Goal: Task Accomplishment & Management: Use online tool/utility

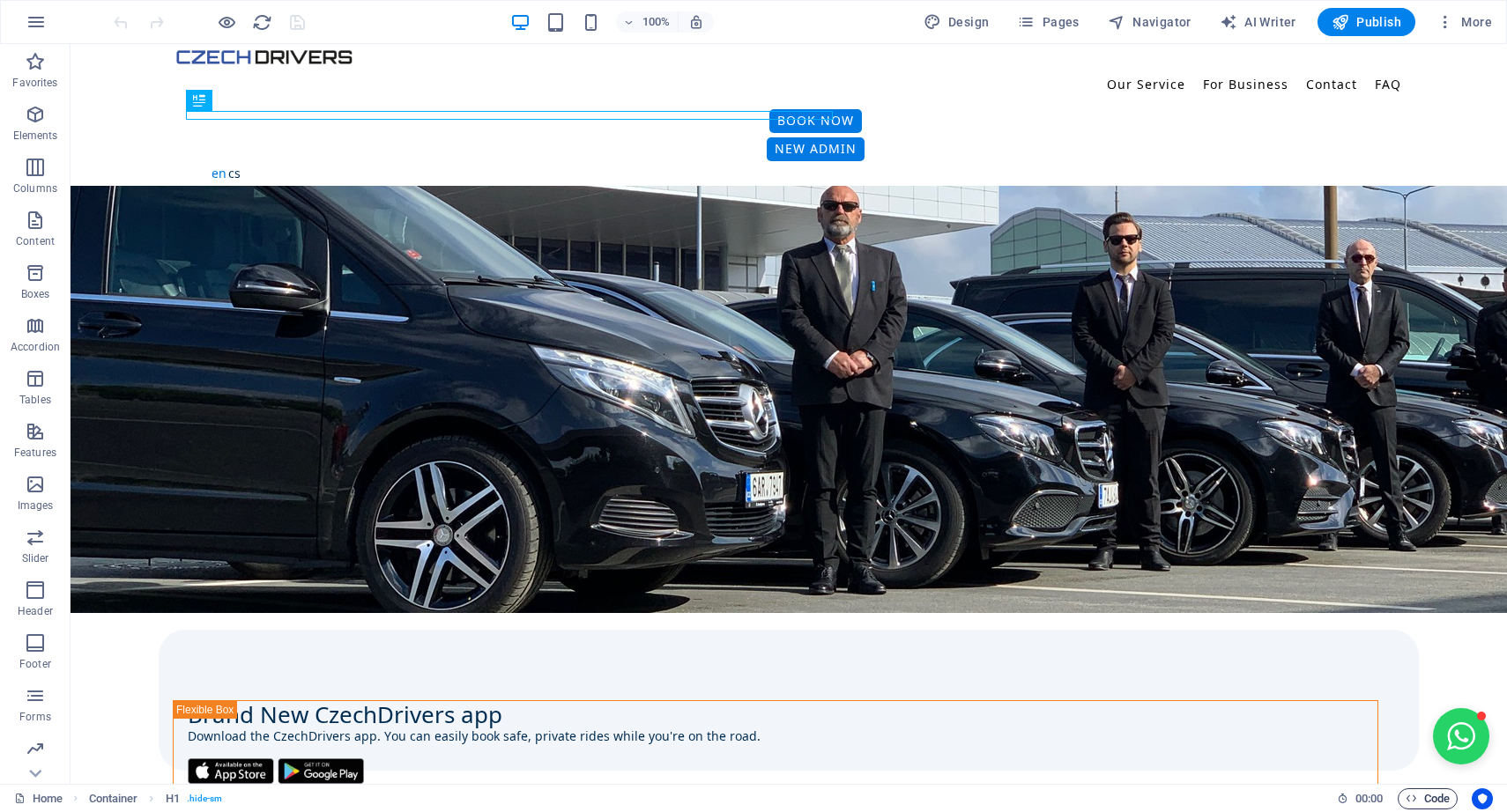
click at [1424, 796] on span "Code" at bounding box center [1427, 798] width 44 height 21
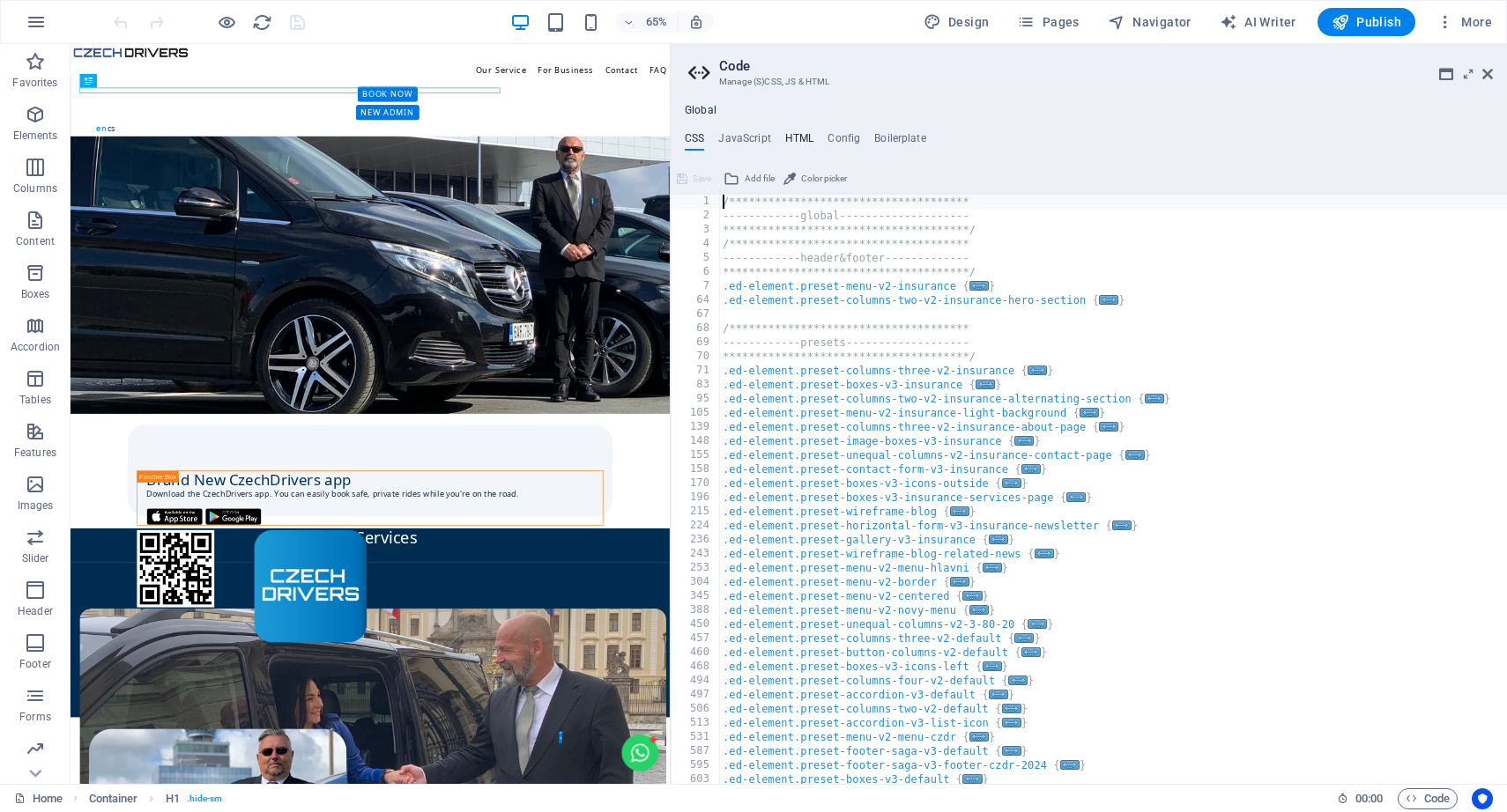
click at [793, 135] on h4 "HTML" at bounding box center [799, 141] width 29 height 19
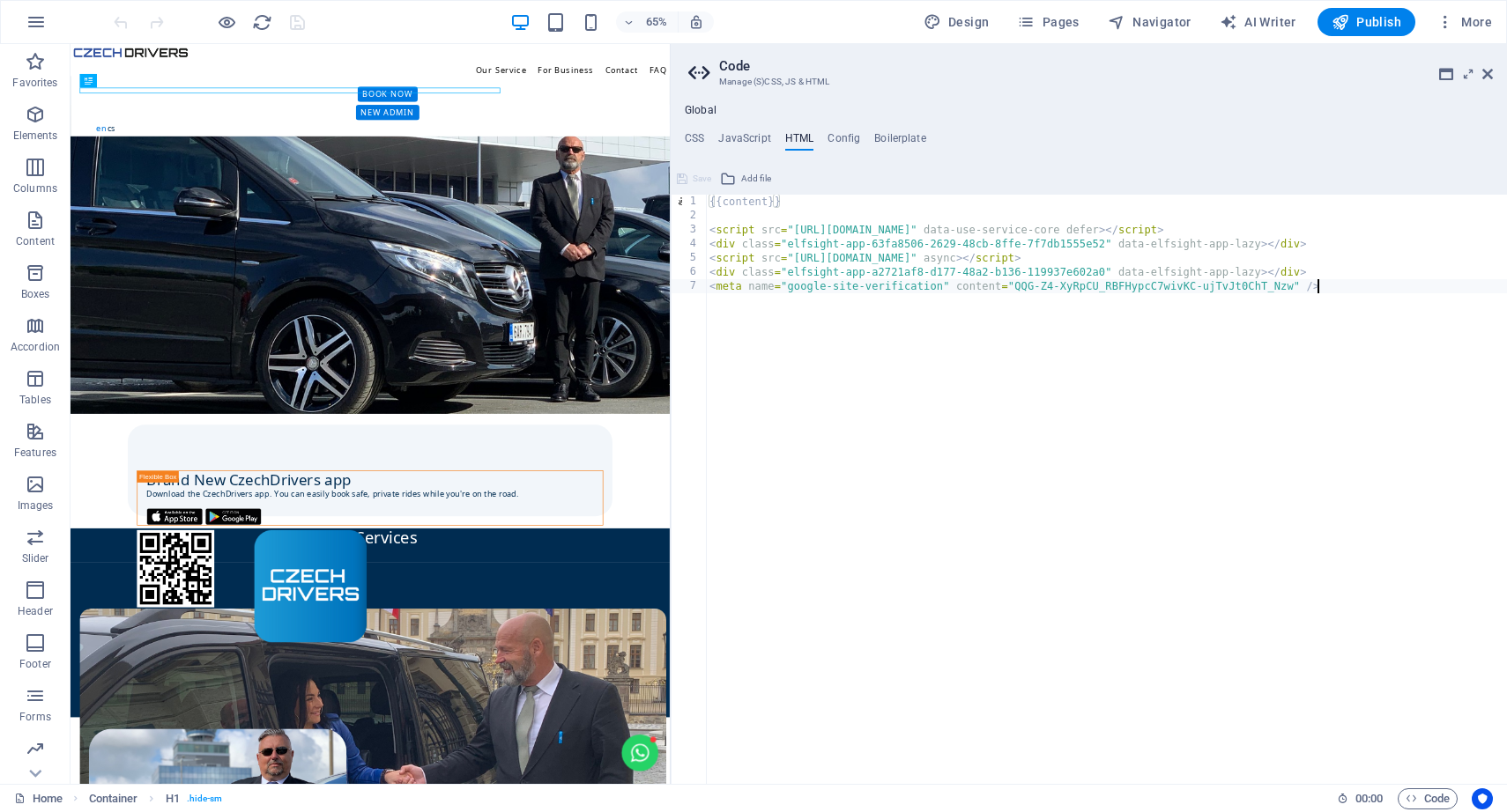
click at [836, 387] on div "{{content}} < script src = "[URL][DOMAIN_NAME]" data-use-service-core defer > <…" at bounding box center [1106, 504] width 801 height 618
type textarea "<meta name="google-site-verification" content="QQG-Z4-XyRpCU_RBFHypcC7wivKC-ujT…"
paste textarea "<div class="elfsight-app-3bf2d5b5-c540-443d-86a8-81fa05ac9d03" data-elfsight-ap…"
type textarea "<div class="elfsight-app-3bf2d5b5-c540-443d-86a8-81fa05ac9d03" data-elfsight-ap…"
click at [1492, 74] on aside "**********" at bounding box center [1088, 413] width 837 height 739
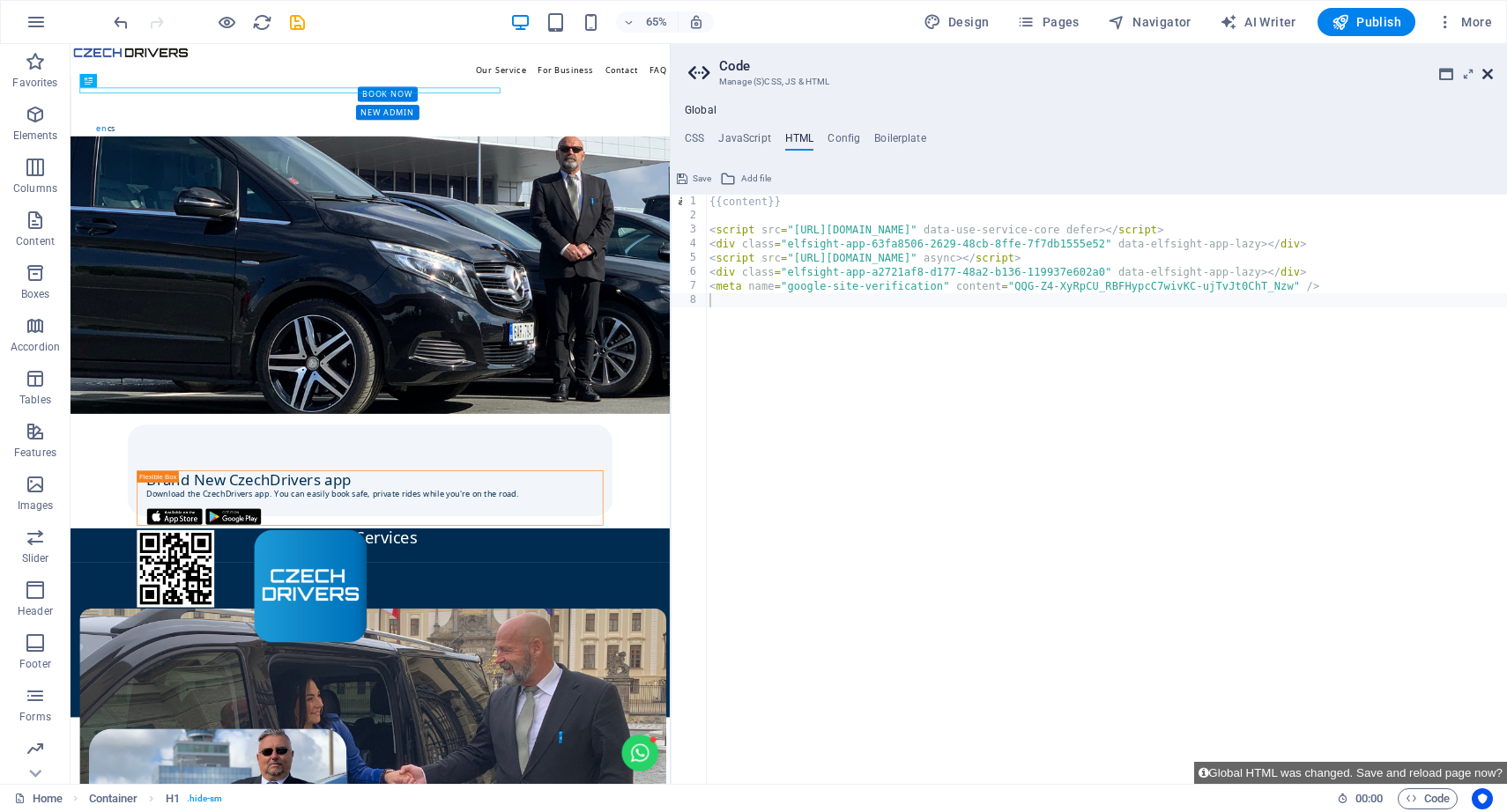
click at [1489, 74] on icon at bounding box center [1487, 74] width 11 height 14
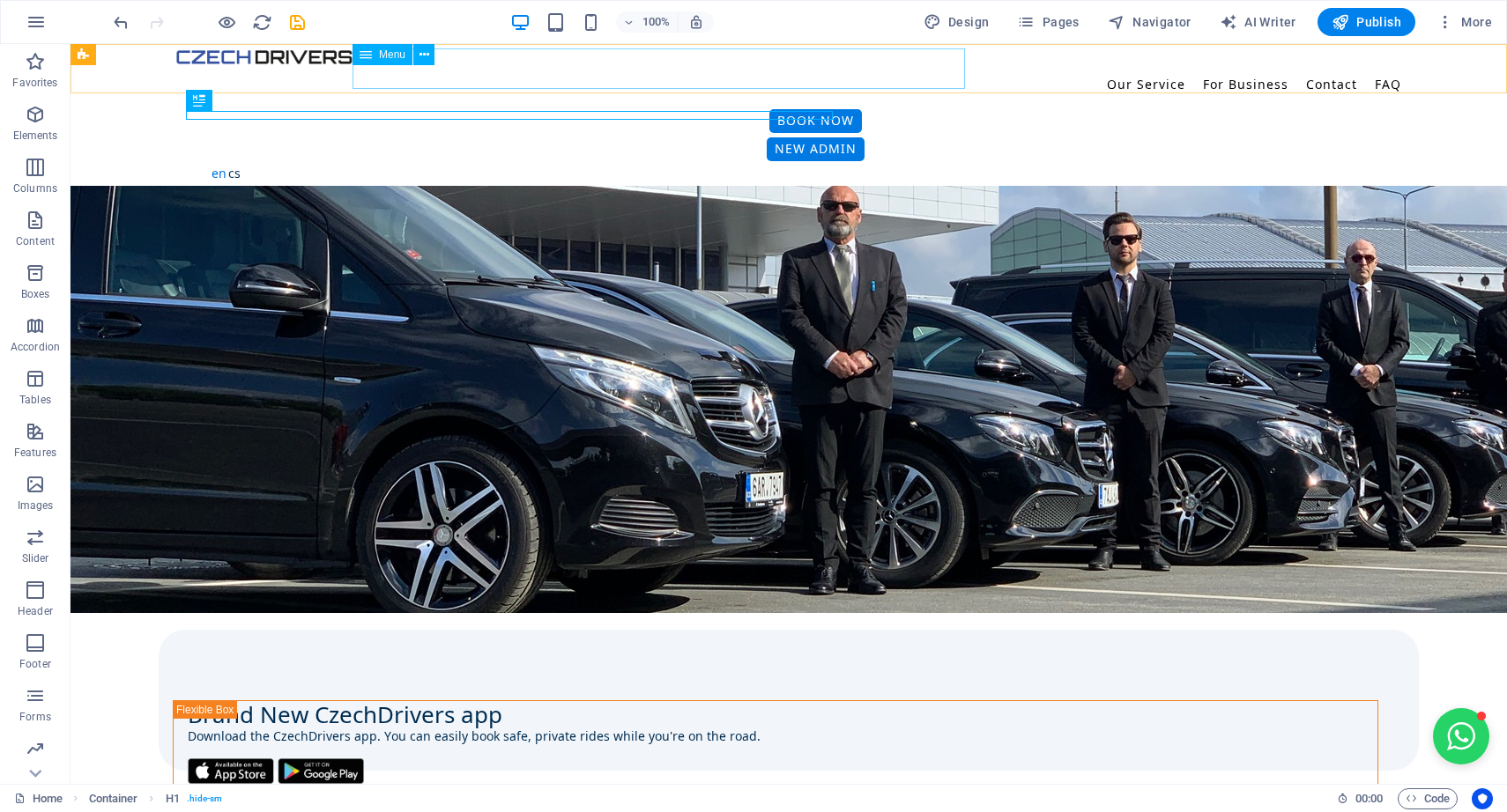
click at [453, 74] on nav "Our Service Airport Transfer Rent by Hourly City to City For Business Contact F…" at bounding box center [788, 84] width 1225 height 41
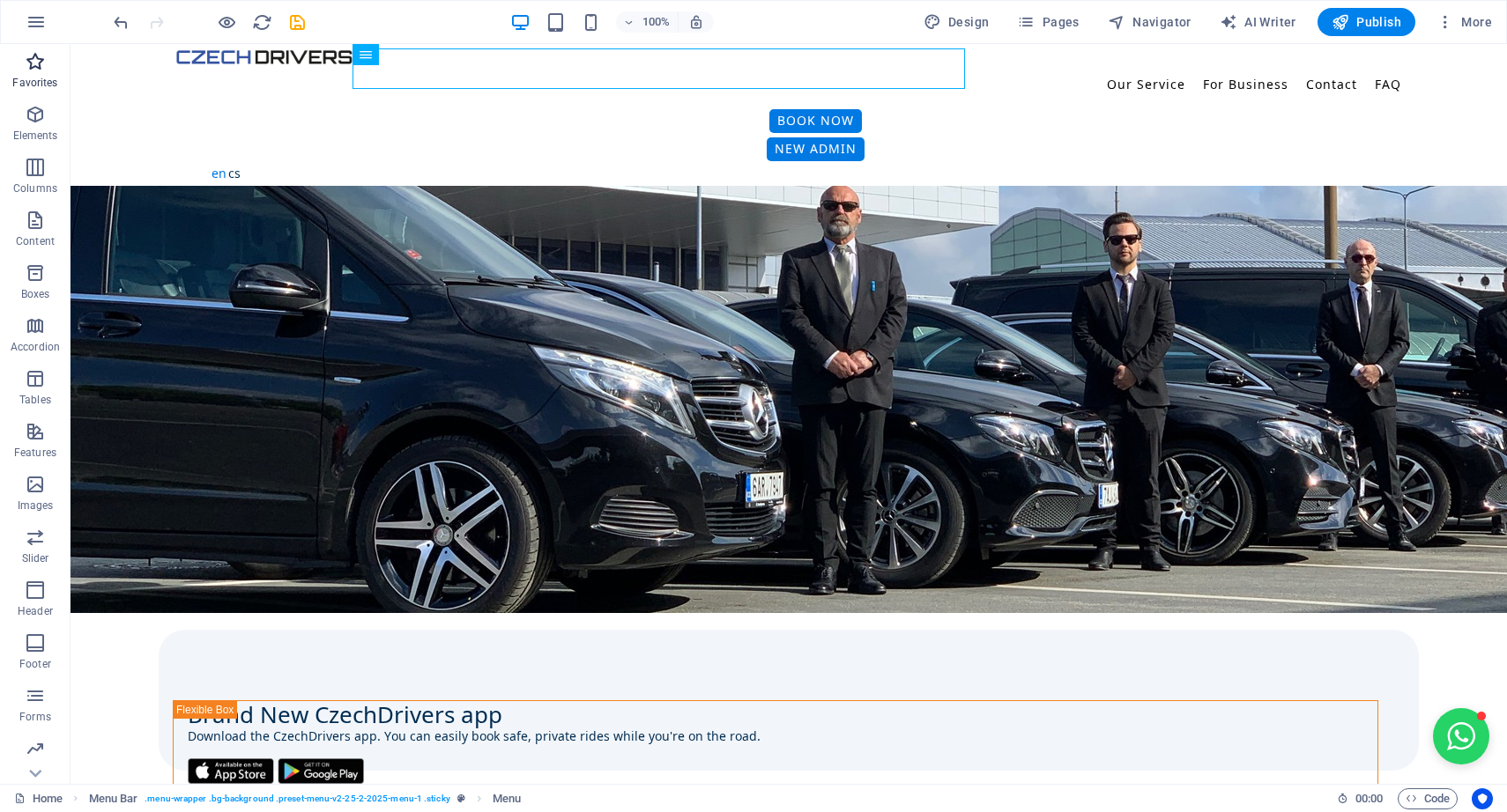
click at [35, 71] on icon "button" at bounding box center [35, 61] width 21 height 21
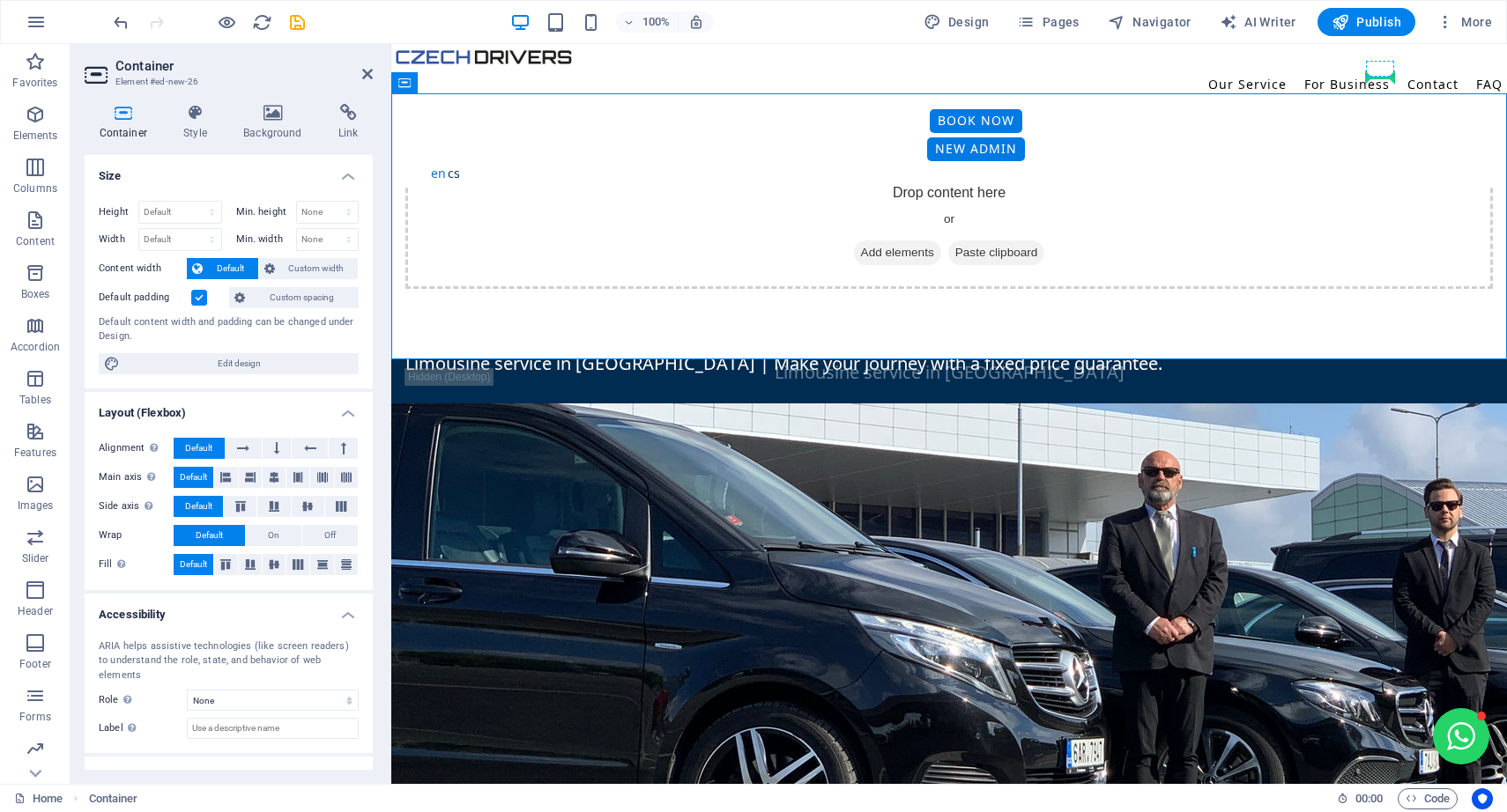
drag, startPoint x: 438, startPoint y: 86, endPoint x: 973, endPoint y: 29, distance: 538.0
drag, startPoint x: 440, startPoint y: 87, endPoint x: 980, endPoint y: 27, distance: 543.3
click at [425, 86] on span "Container" at bounding box center [440, 82] width 46 height 11
click at [34, 68] on icon "button" at bounding box center [35, 61] width 21 height 21
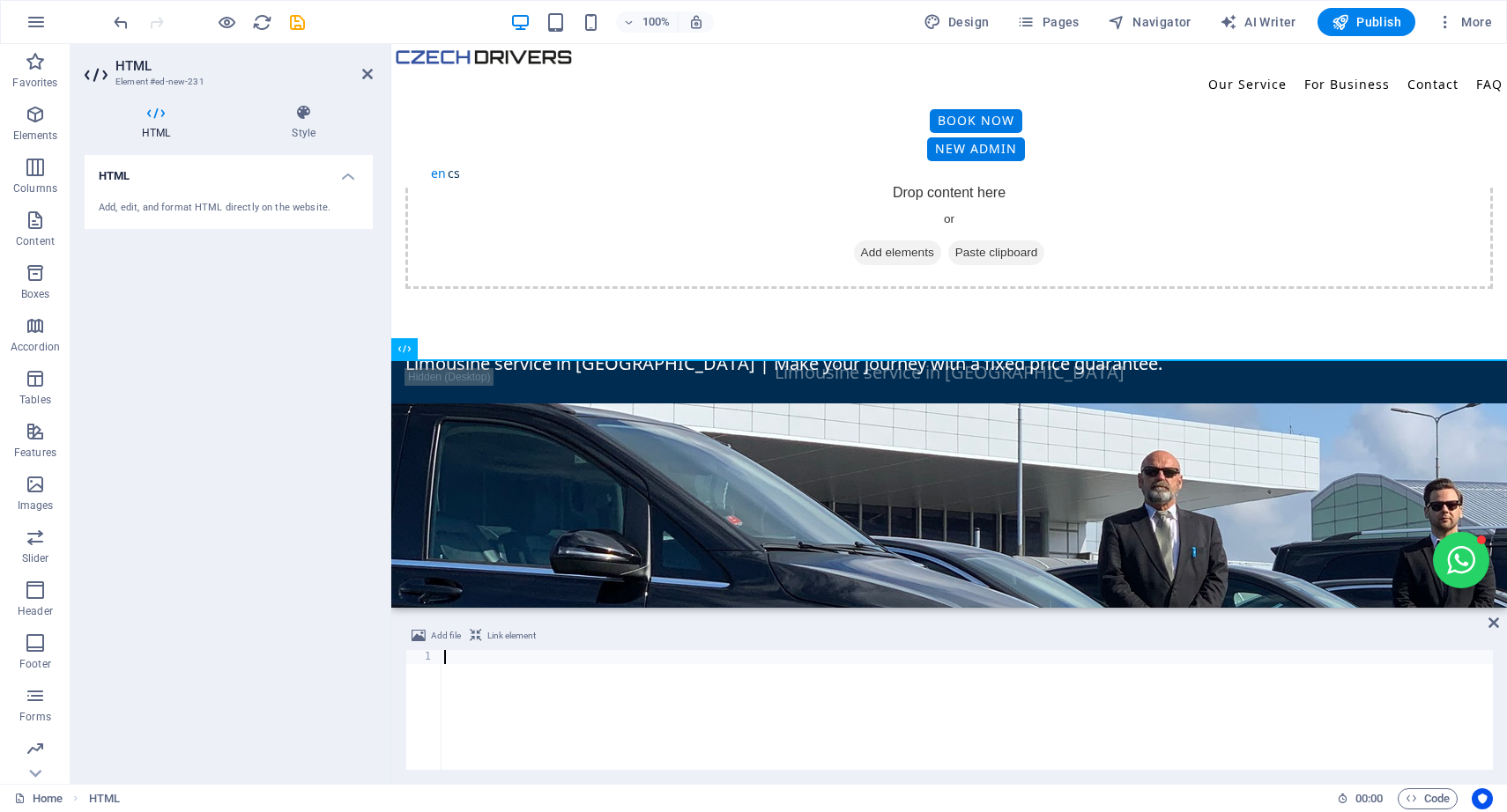
type textarea "<div class="elfsight-app-3bf2d5b5-c540-443d-86a8-81fa05ac9d03" data-elfsight-ap…"
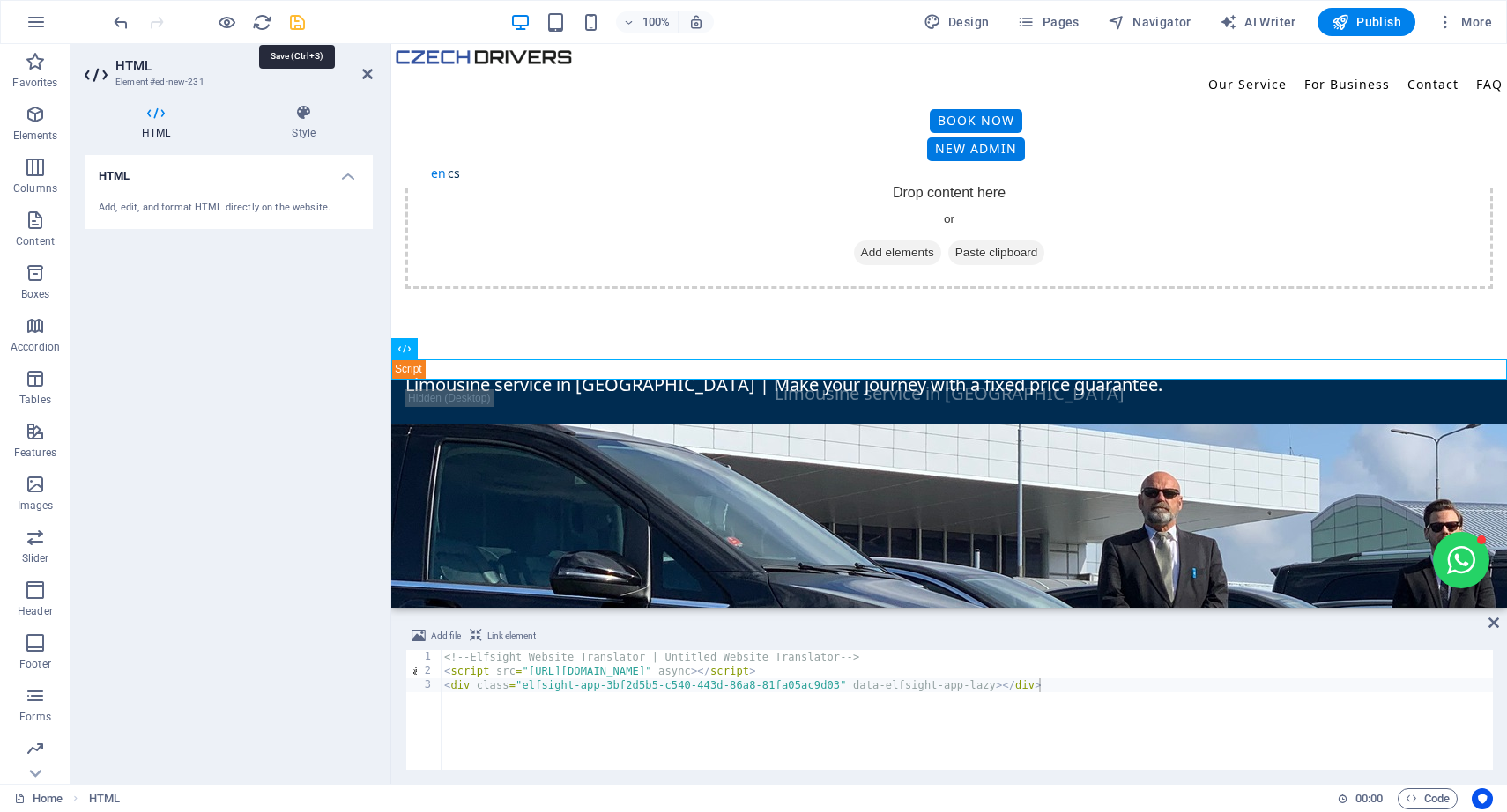
click at [294, 24] on icon "save" at bounding box center [297, 22] width 20 height 20
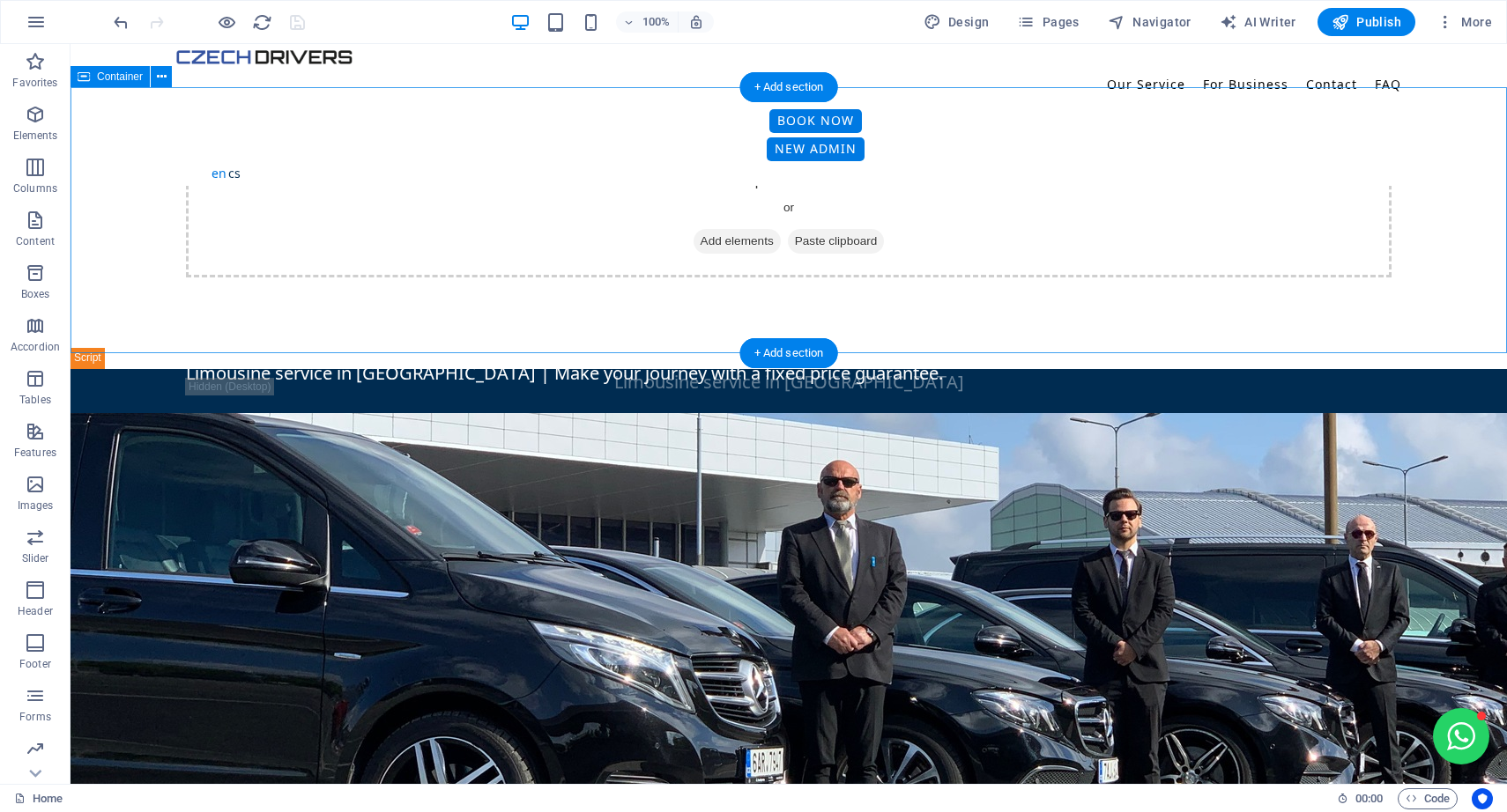
scroll to position [13, 0]
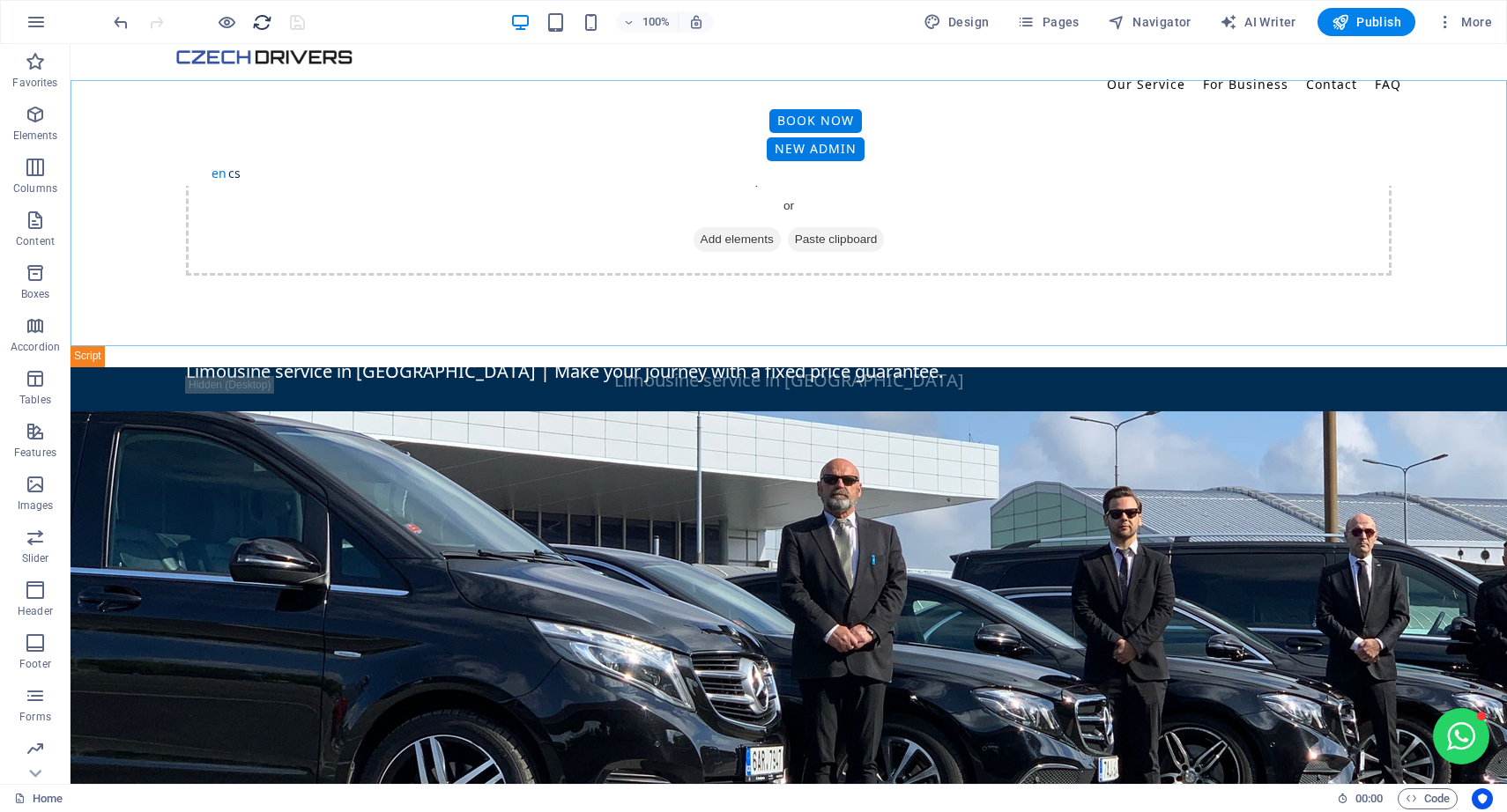
click at [256, 22] on icon "reload" at bounding box center [261, 22] width 20 height 20
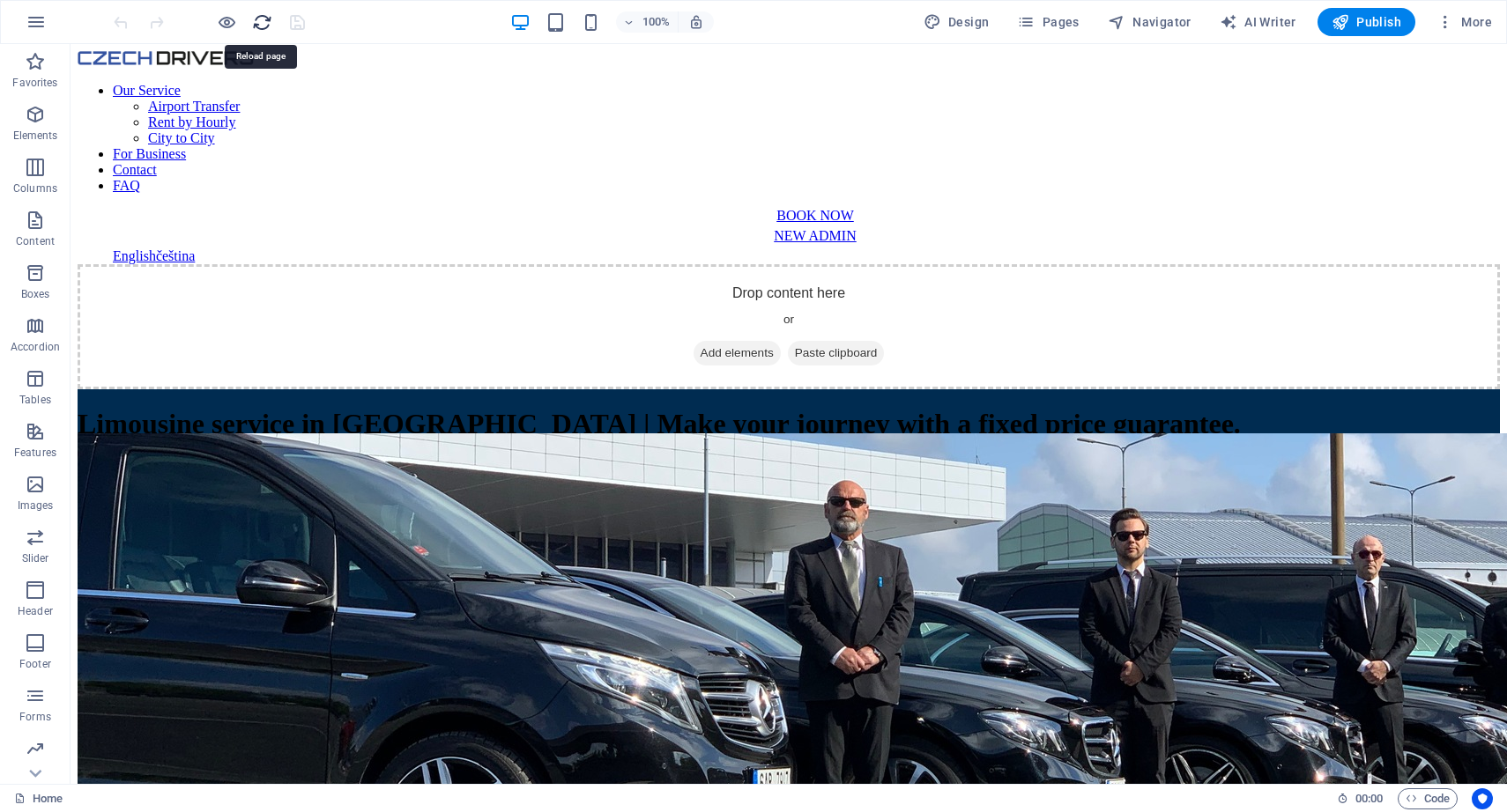
scroll to position [0, 0]
click at [173, 390] on div at bounding box center [788, 390] width 1422 height 0
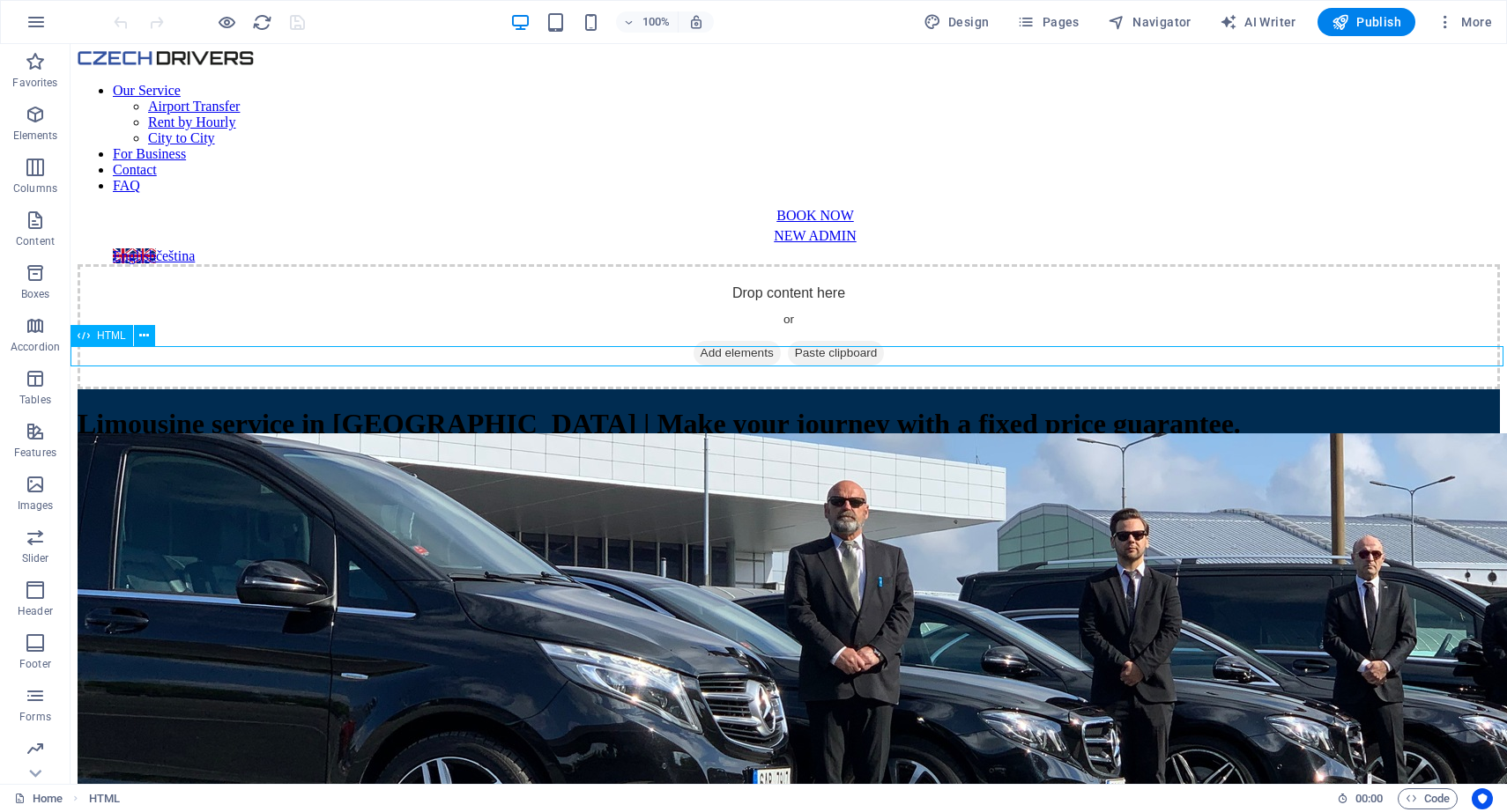
click at [173, 390] on div at bounding box center [788, 390] width 1422 height 0
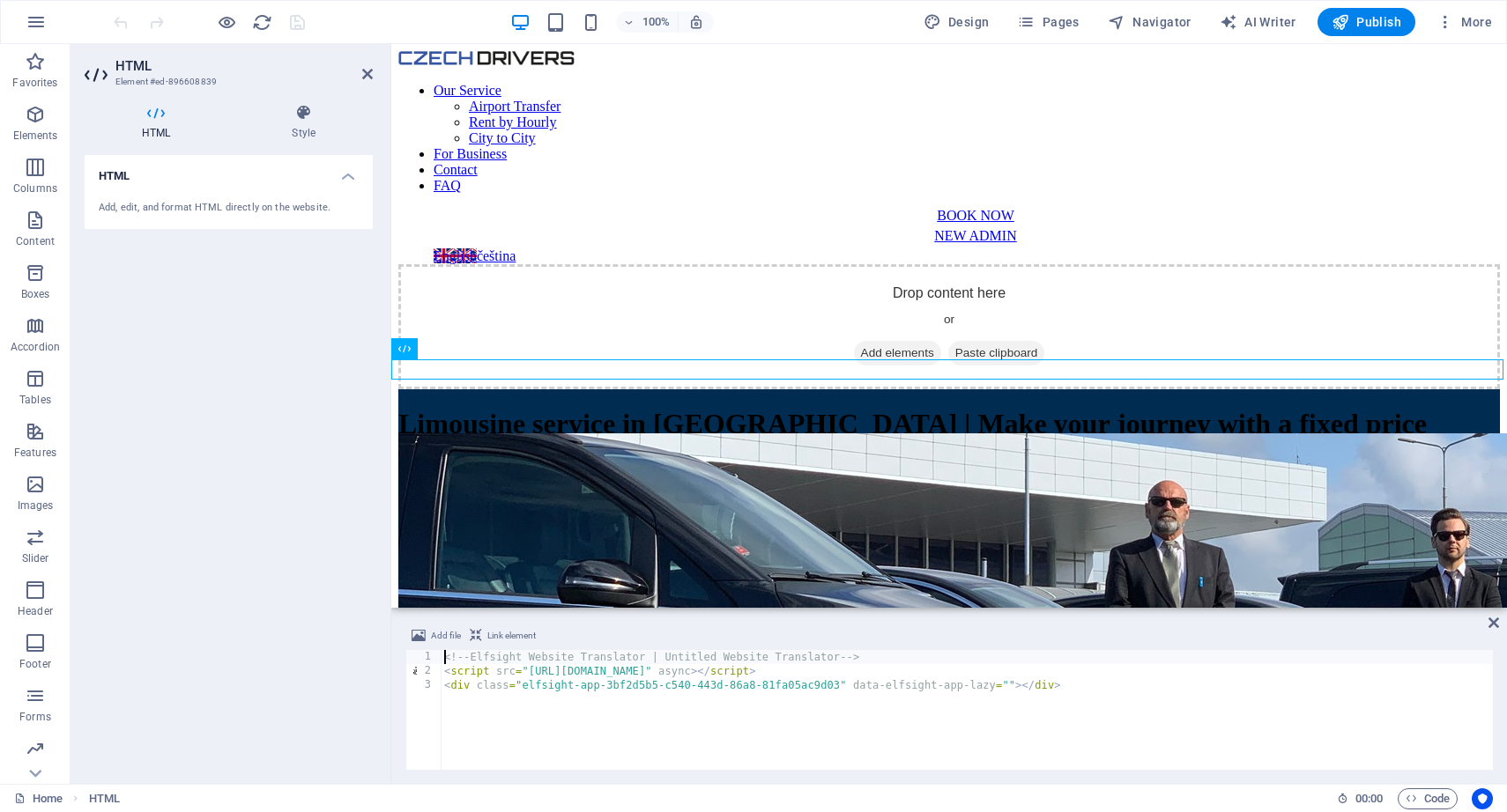
click at [308, 290] on div "HTML Add, edit, and format HTML directly on the website." at bounding box center [229, 462] width 288 height 615
drag, startPoint x: 802, startPoint y: 396, endPoint x: 1378, endPoint y: 75, distance: 659.4
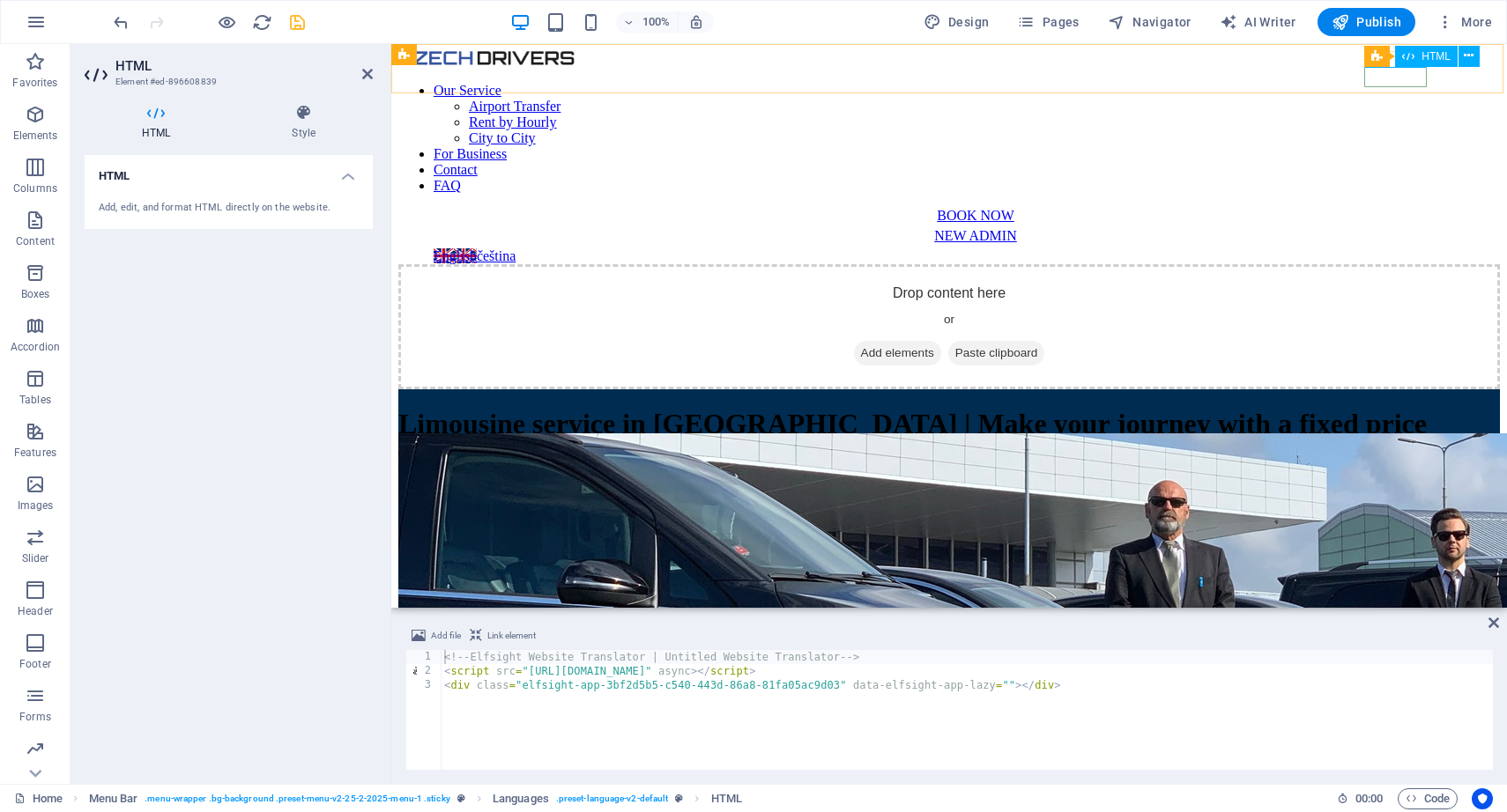
click at [1407, 264] on div at bounding box center [984, 264] width 1101 height 0
click at [1430, 264] on div "Drop content here or Add elements Paste clipboard" at bounding box center [949, 327] width 1101 height 125
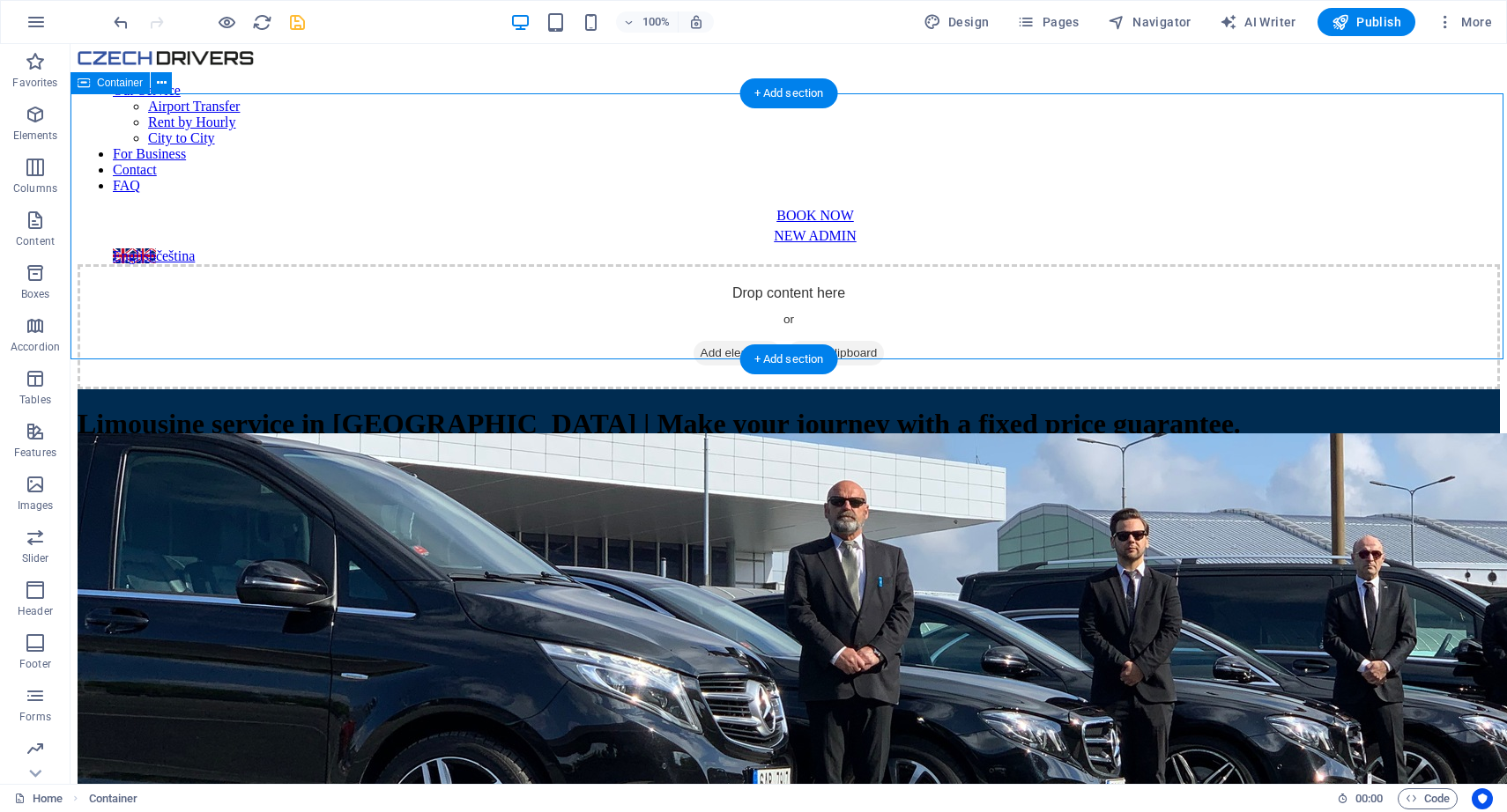
click at [1175, 264] on div "Drop content here or Add elements Paste clipboard" at bounding box center [788, 327] width 1422 height 125
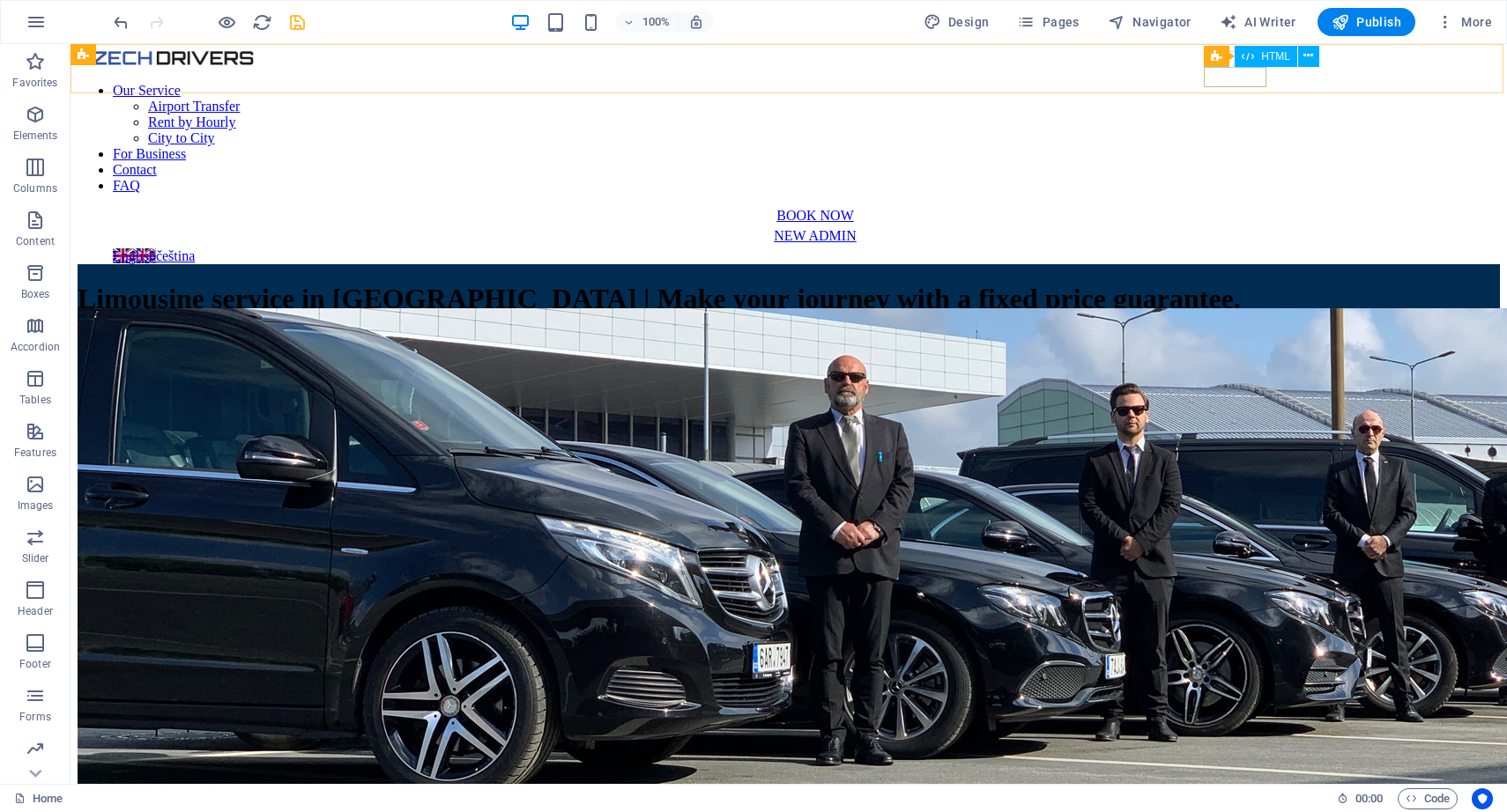
click at [1252, 264] on div at bounding box center [823, 264] width 1422 height 0
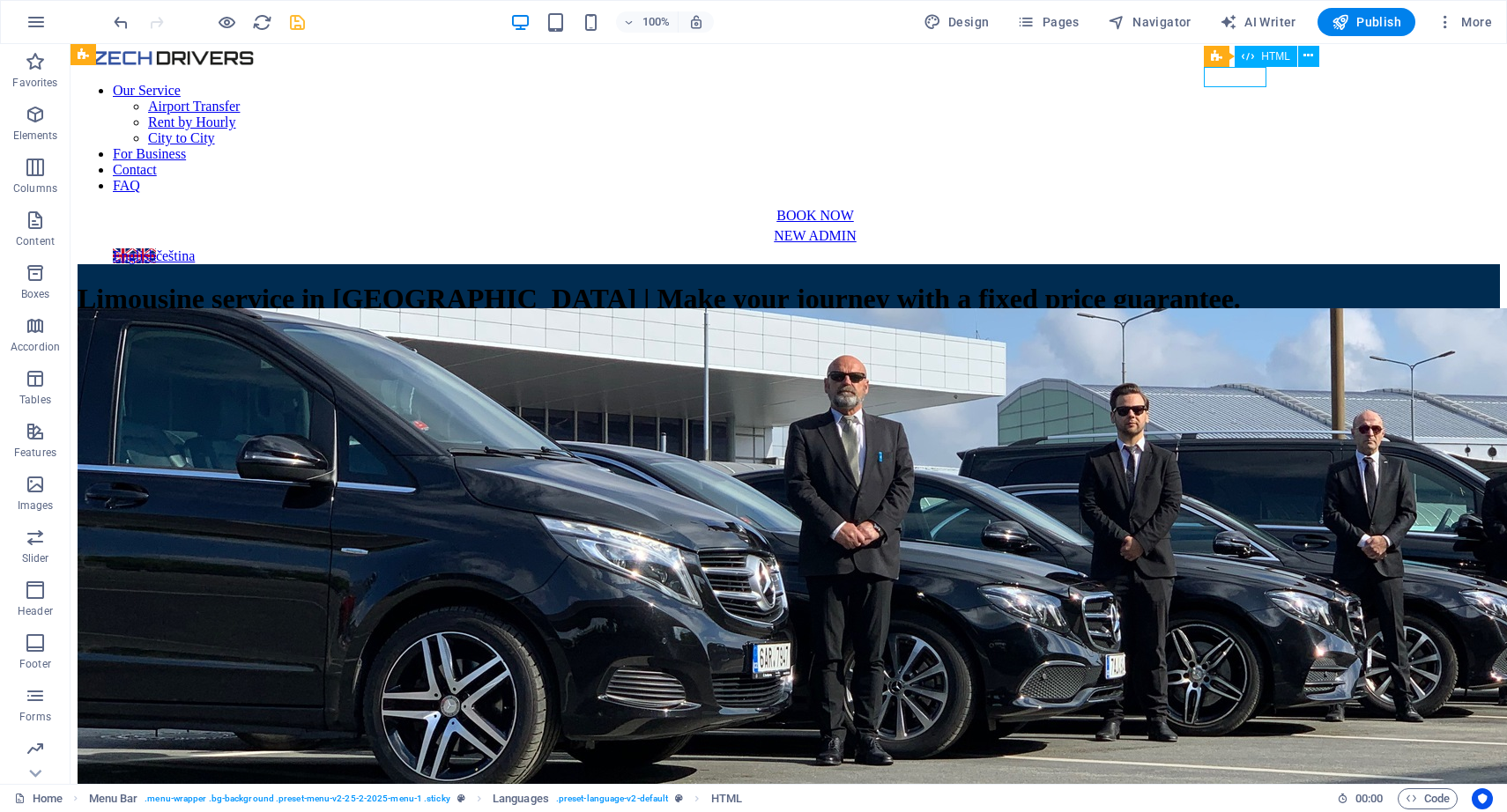
click at [1252, 264] on div at bounding box center [823, 264] width 1422 height 0
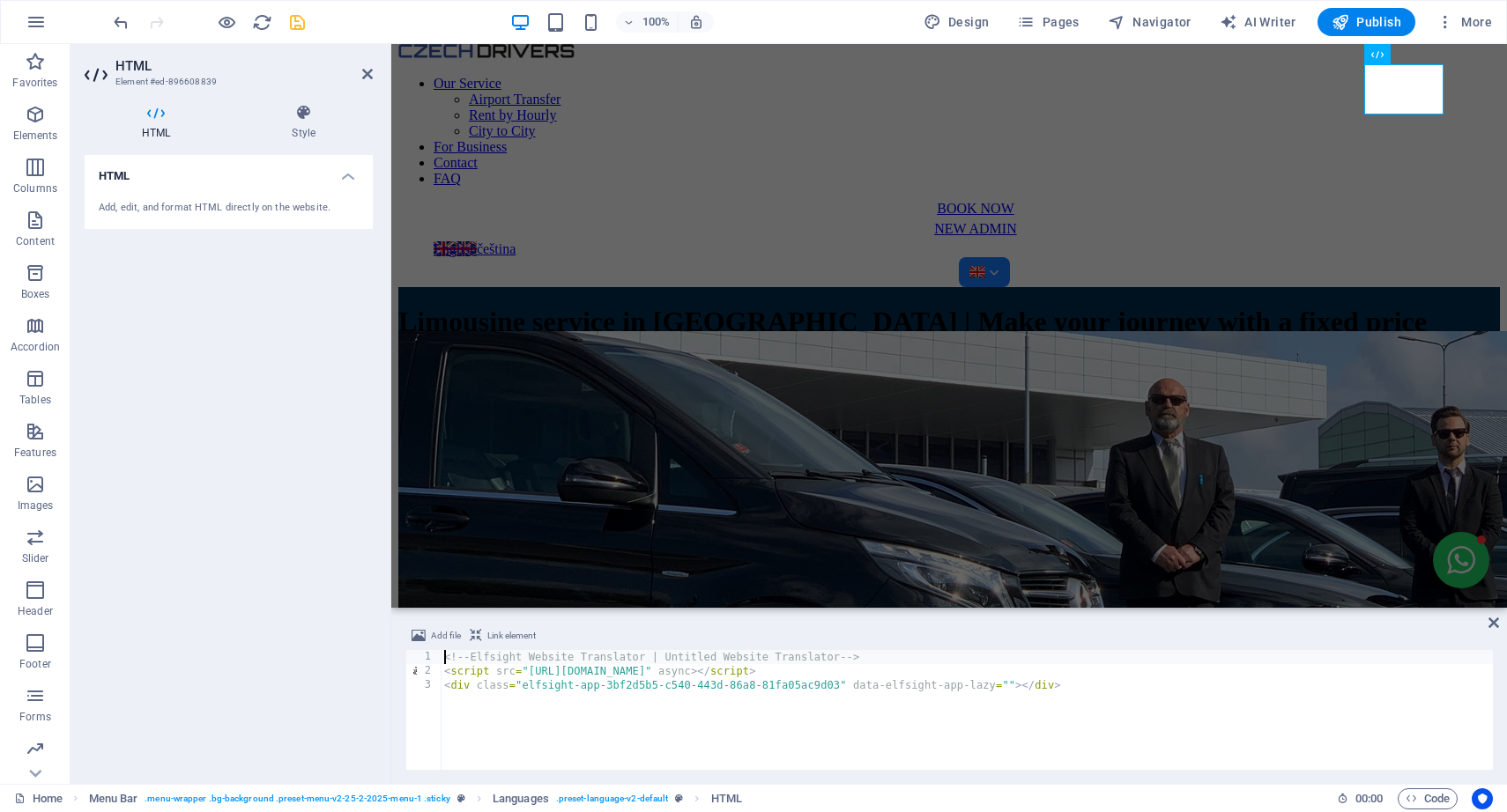
click at [734, 694] on div "<!-- Elfsight Website Translator | Untitled Website Translator --> < script src…" at bounding box center [966, 724] width 1052 height 148
type textarea "<div class="elfsight-app-3bf2d5b5-c540-443d-86a8-81fa05ac9d03" data-elfsight-ap…"
click at [734, 694] on div "<!-- Elfsight Website Translator | Untitled Website Translator --> < script src…" at bounding box center [966, 724] width 1052 height 148
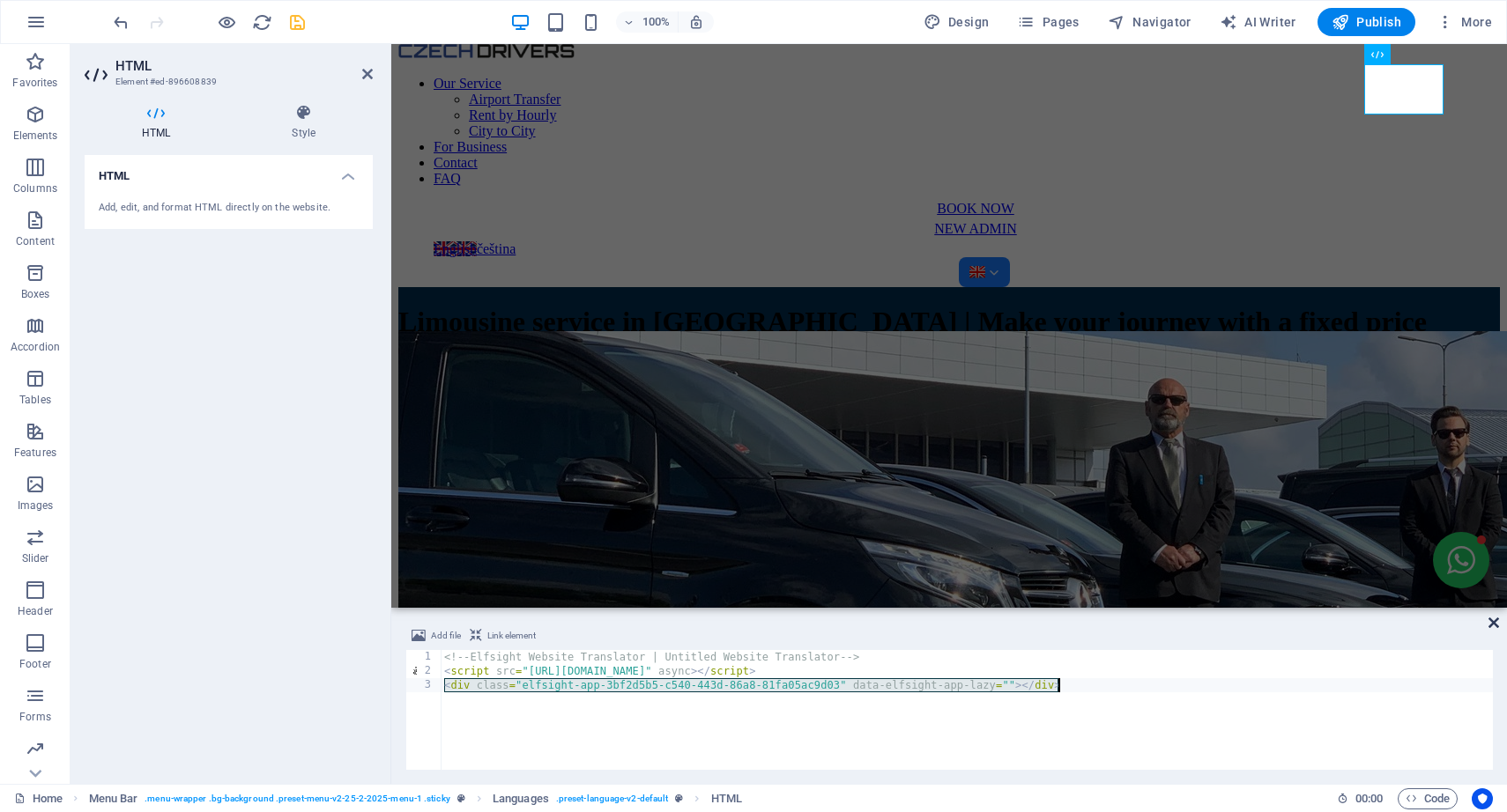
click at [1492, 624] on icon at bounding box center [1493, 623] width 11 height 14
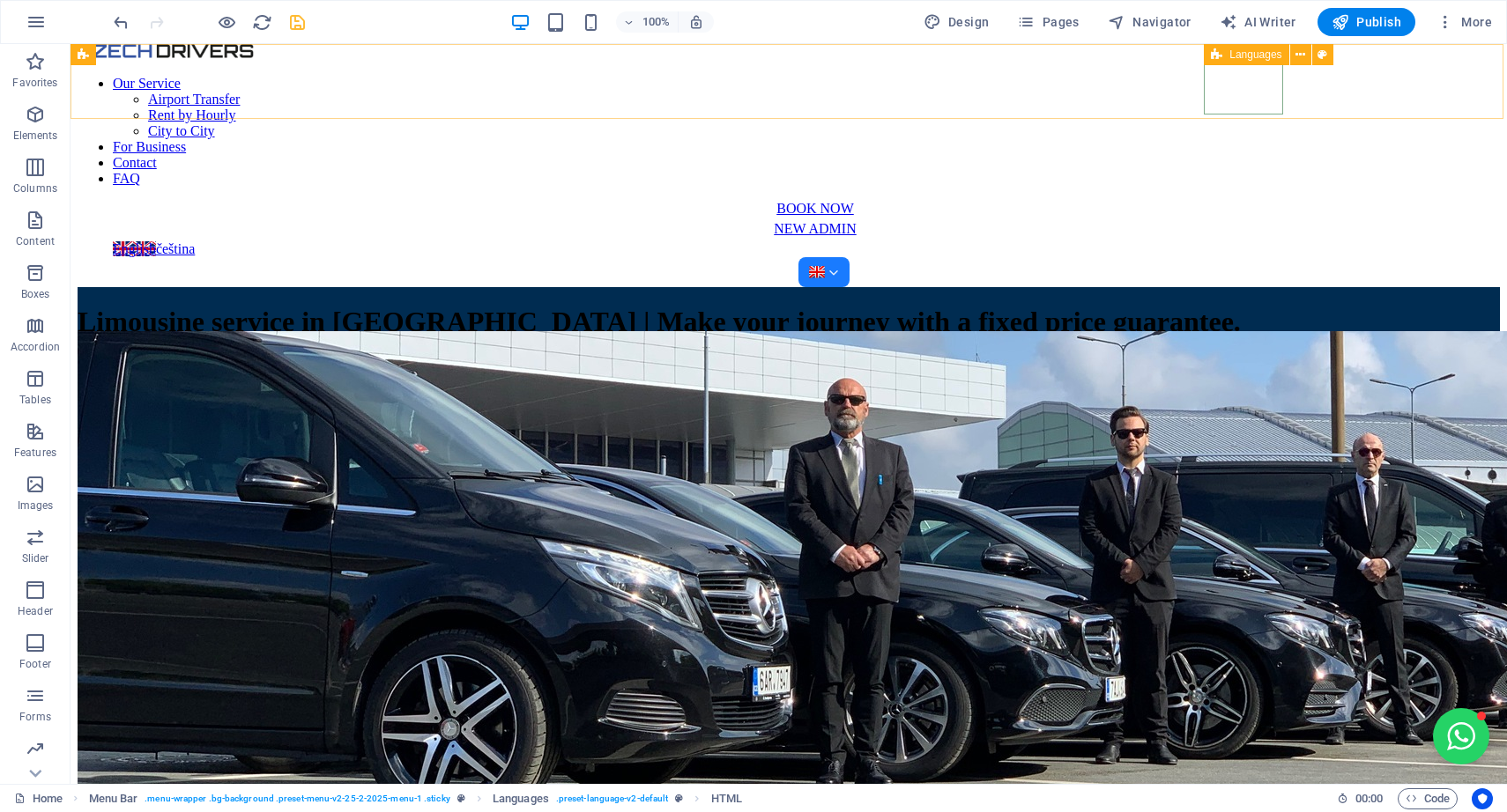
click at [1241, 51] on span "Languages" at bounding box center [1255, 55] width 52 height 11
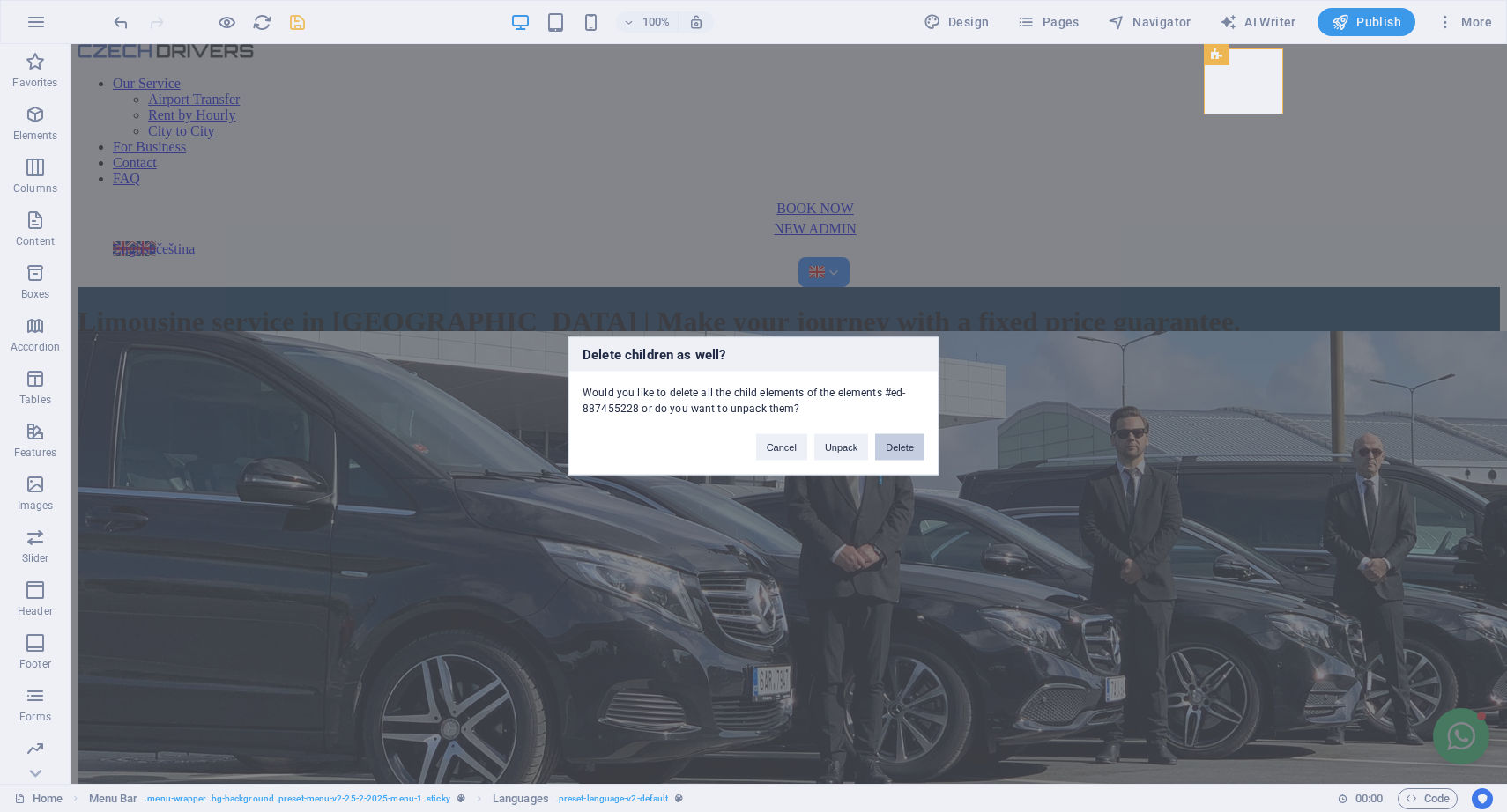
click at [904, 446] on button "Delete" at bounding box center [900, 447] width 50 height 27
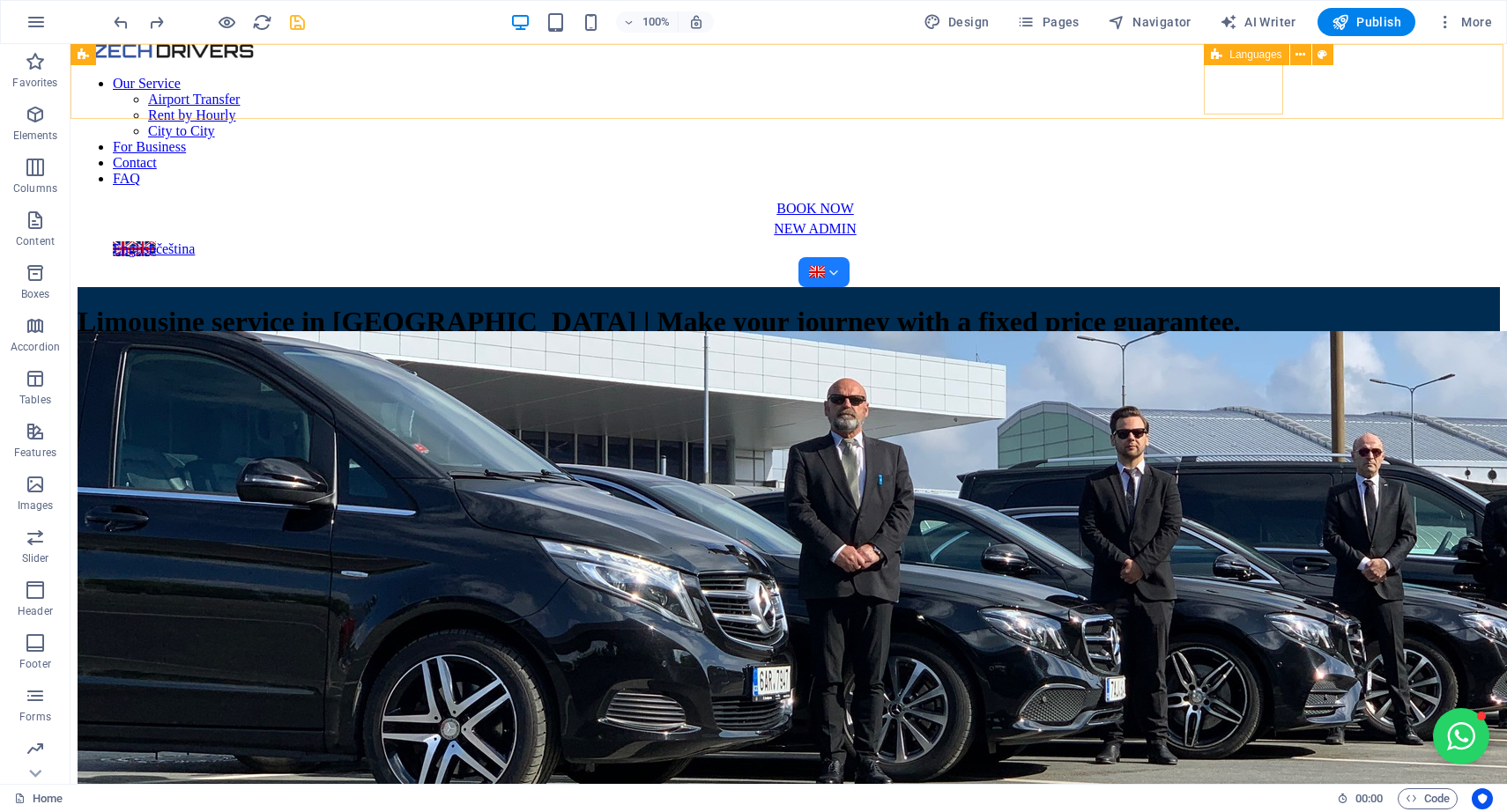
click at [1220, 54] on icon at bounding box center [1217, 54] width 12 height 21
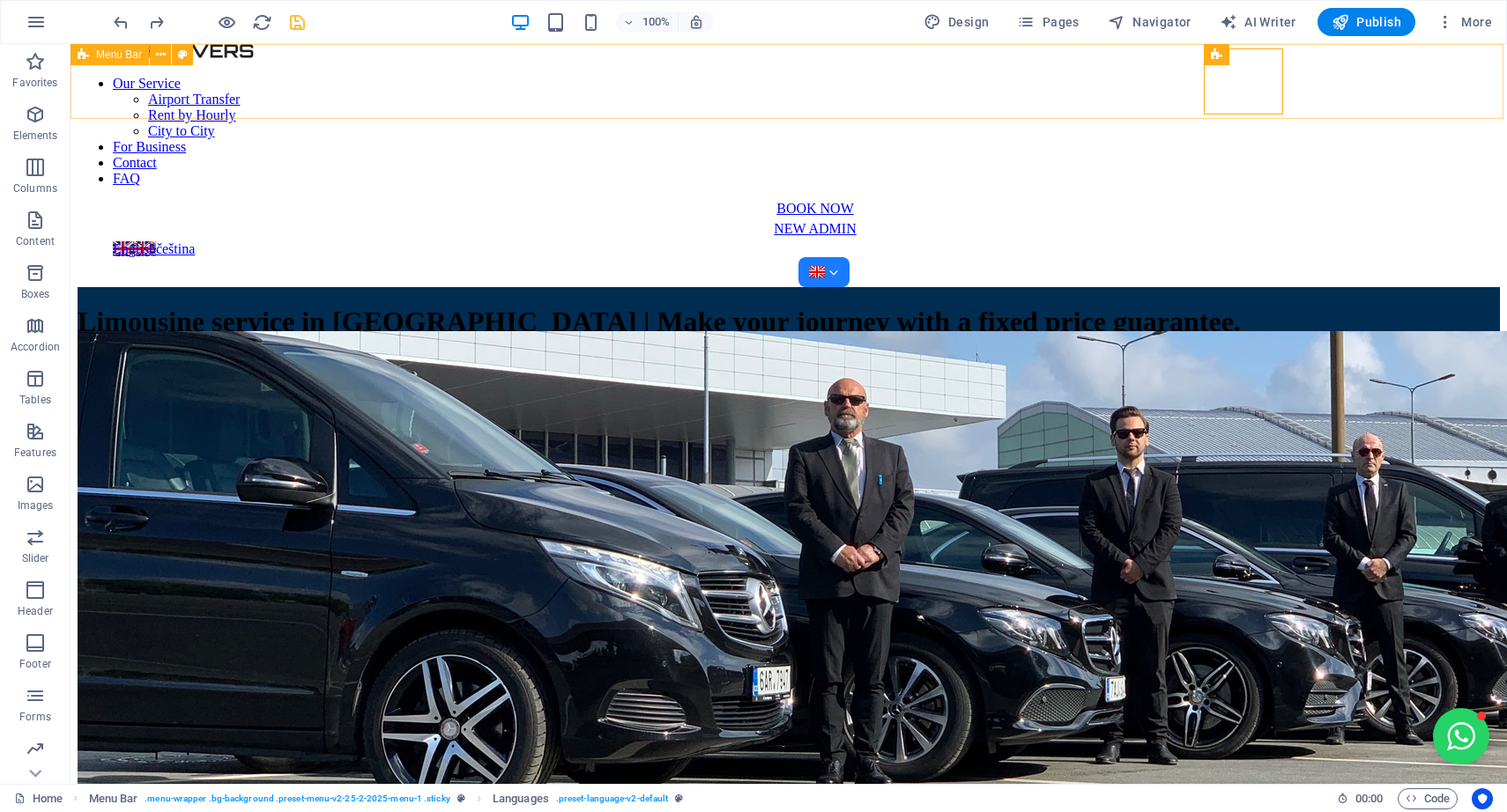
click at [1371, 109] on div "Our Service Airport Transfer Rent by Hourly City to City For Business Contact F…" at bounding box center [788, 165] width 1422 height 244
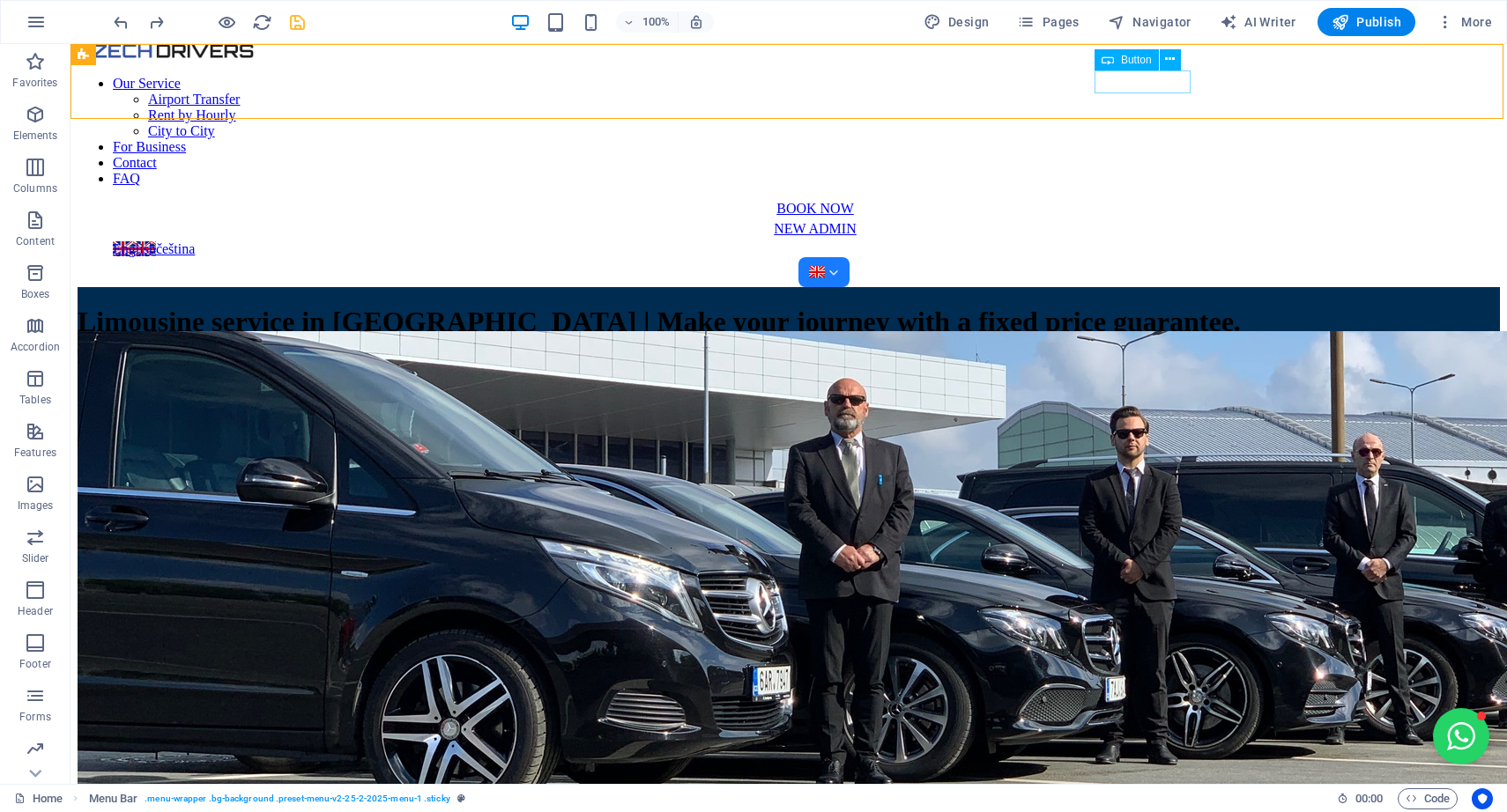
click at [1173, 221] on div "NEW ADMIN" at bounding box center [815, 229] width 1414 height 16
click at [1259, 257] on div at bounding box center [823, 272] width 1422 height 30
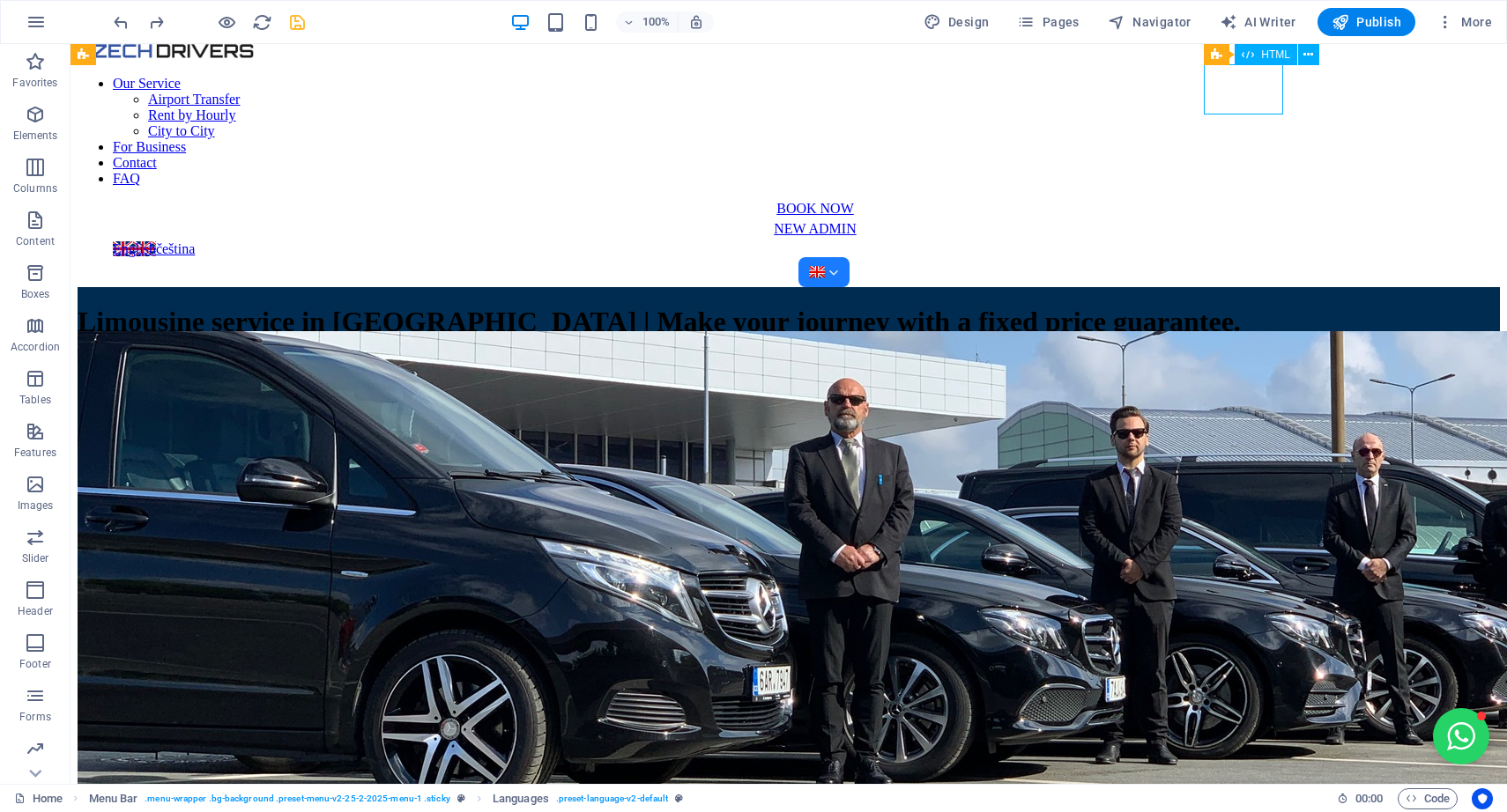
click at [1259, 257] on div at bounding box center [823, 272] width 1422 height 30
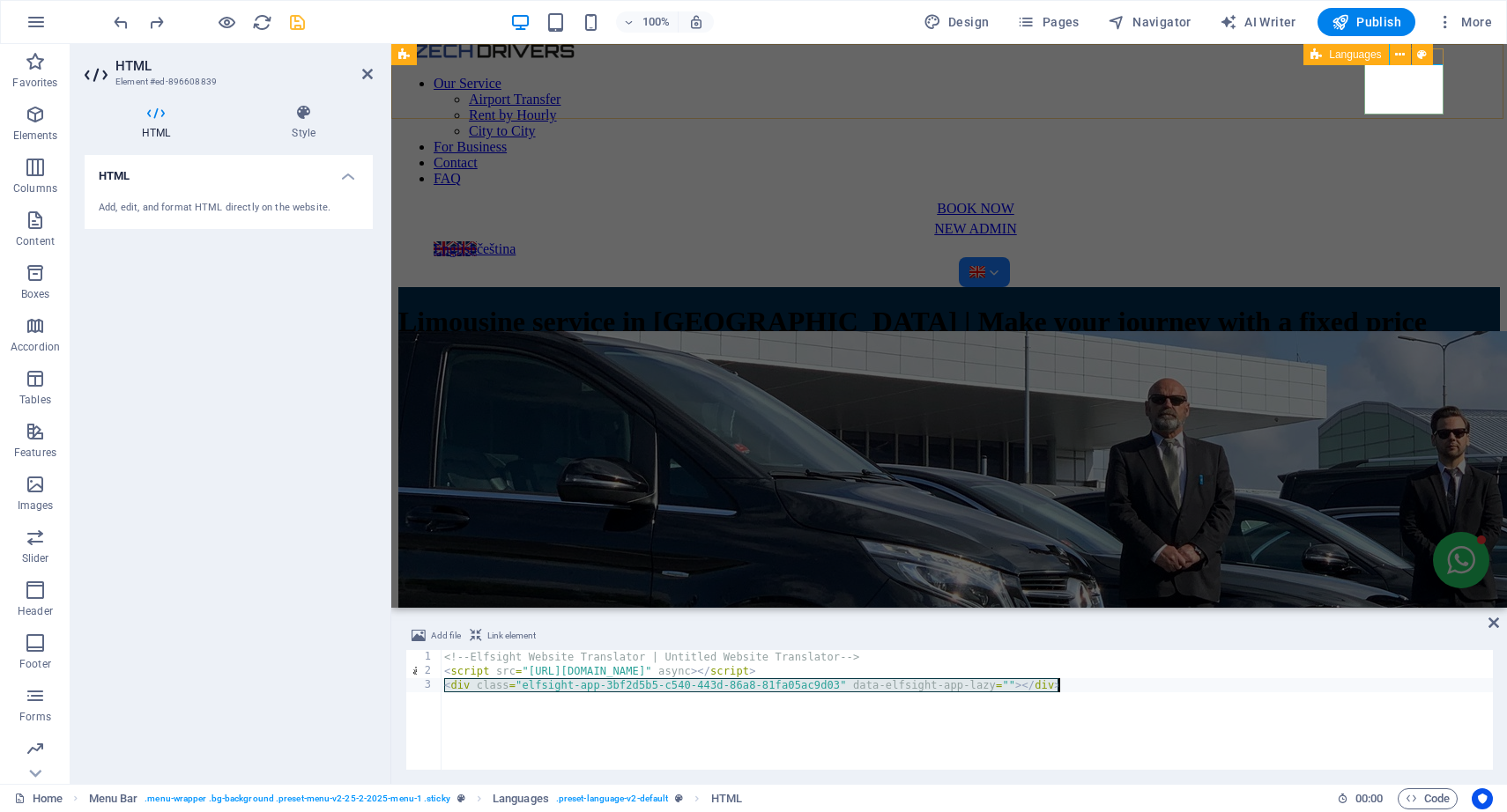
click at [1383, 54] on div "Languages" at bounding box center [1345, 54] width 84 height 21
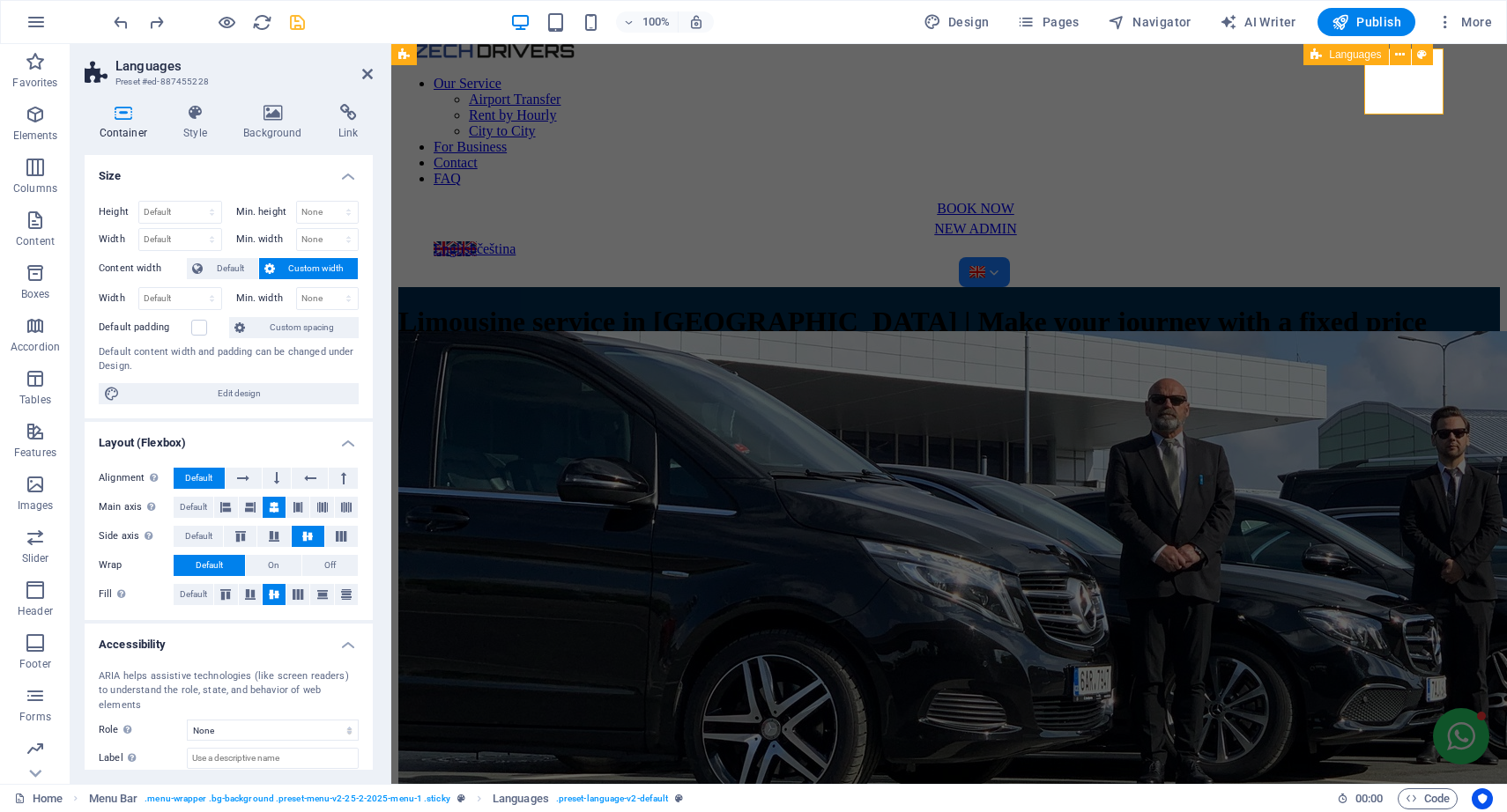
click at [1367, 54] on span "Languages" at bounding box center [1355, 55] width 52 height 11
click at [1492, 81] on div "Our Service Airport Transfer Rent by Hourly City to City For Business Contact F…" at bounding box center [949, 165] width 1101 height 244
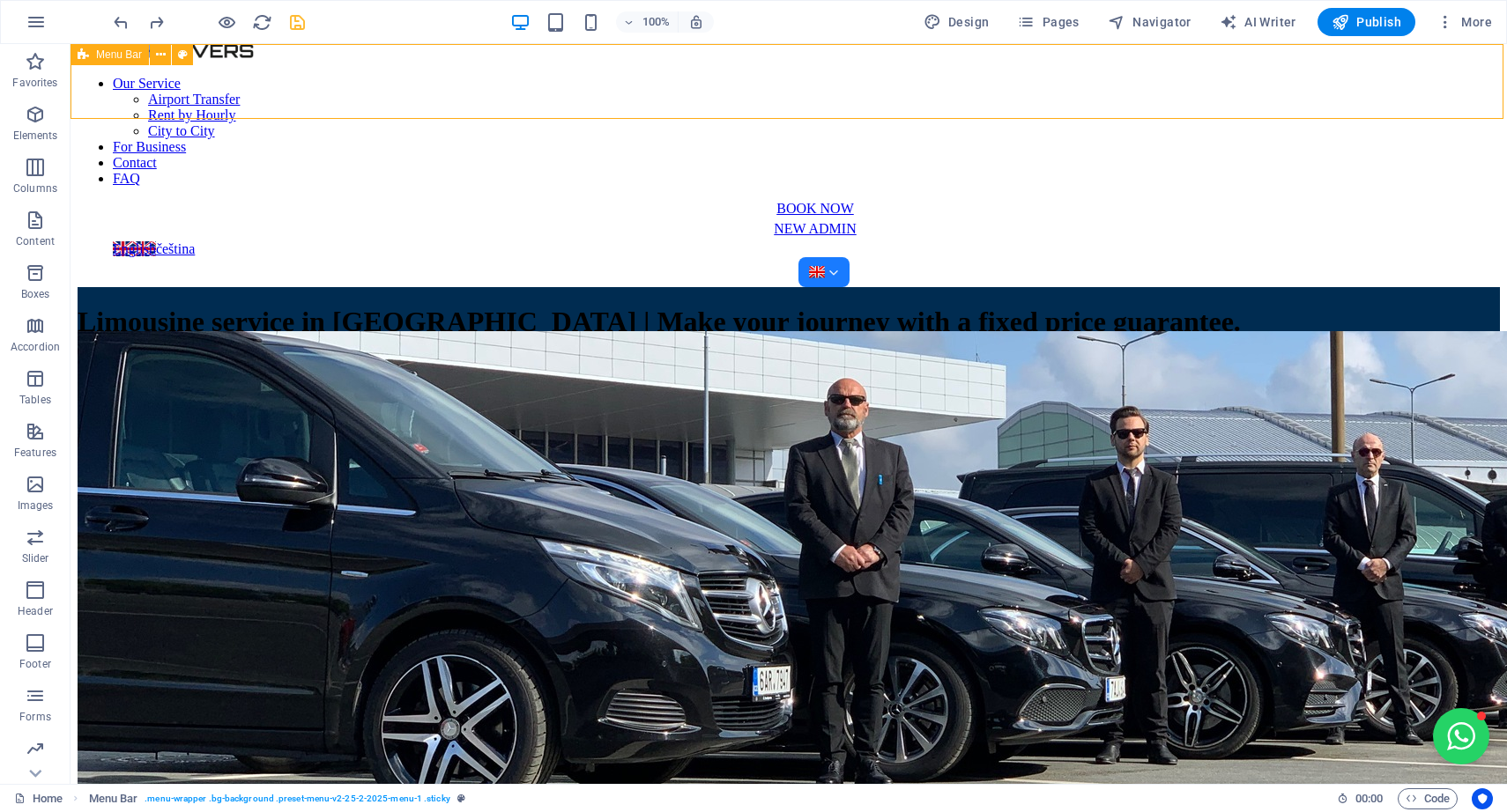
click at [1467, 93] on div "Our Service Airport Transfer Rent by Hourly City to City For Business Contact F…" at bounding box center [788, 165] width 1422 height 244
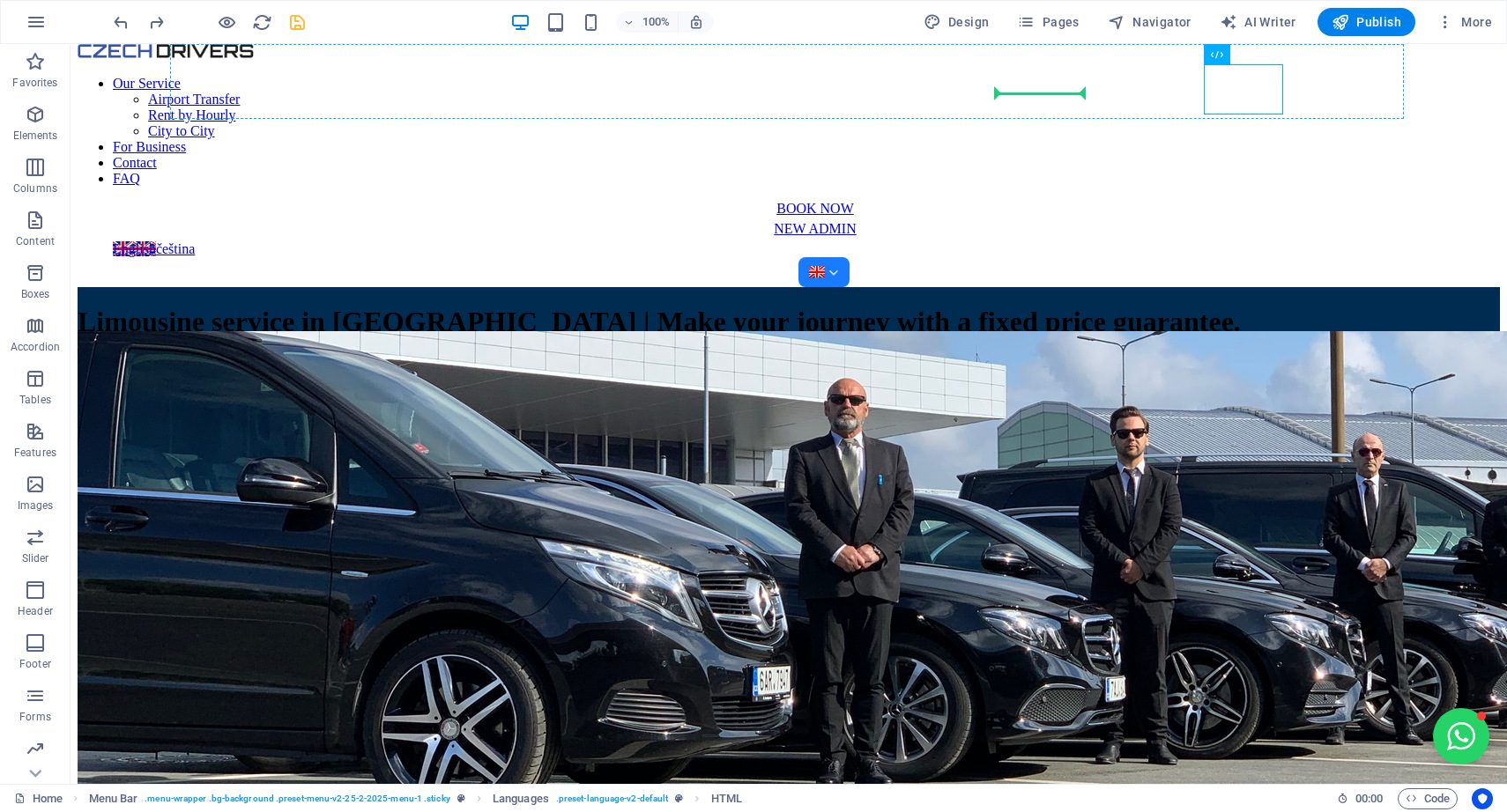
drag, startPoint x: 1232, startPoint y: 100, endPoint x: 1053, endPoint y: 85, distance: 179.6
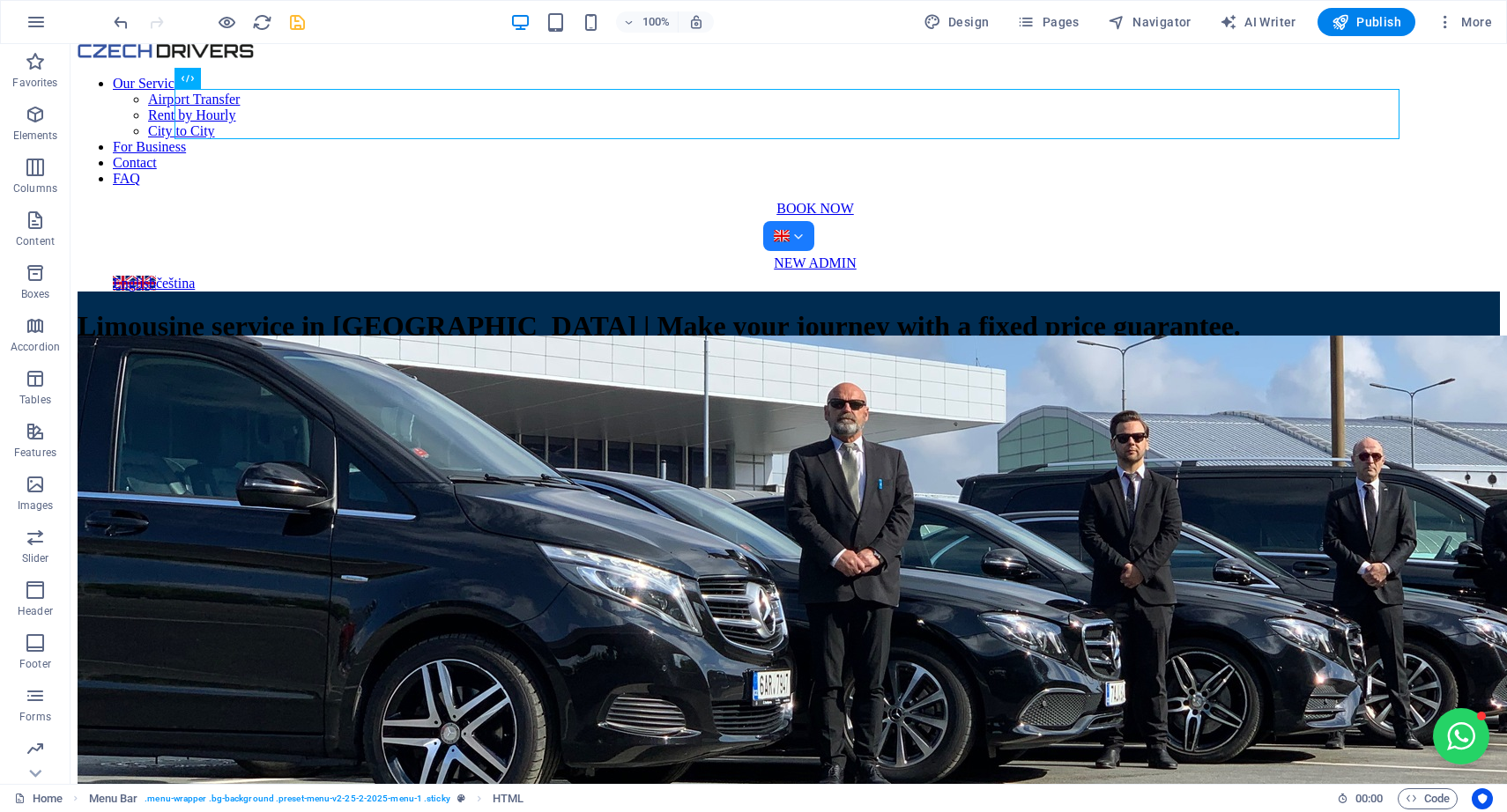
click at [326, 275] on div "English čeština" at bounding box center [823, 283] width 1422 height 16
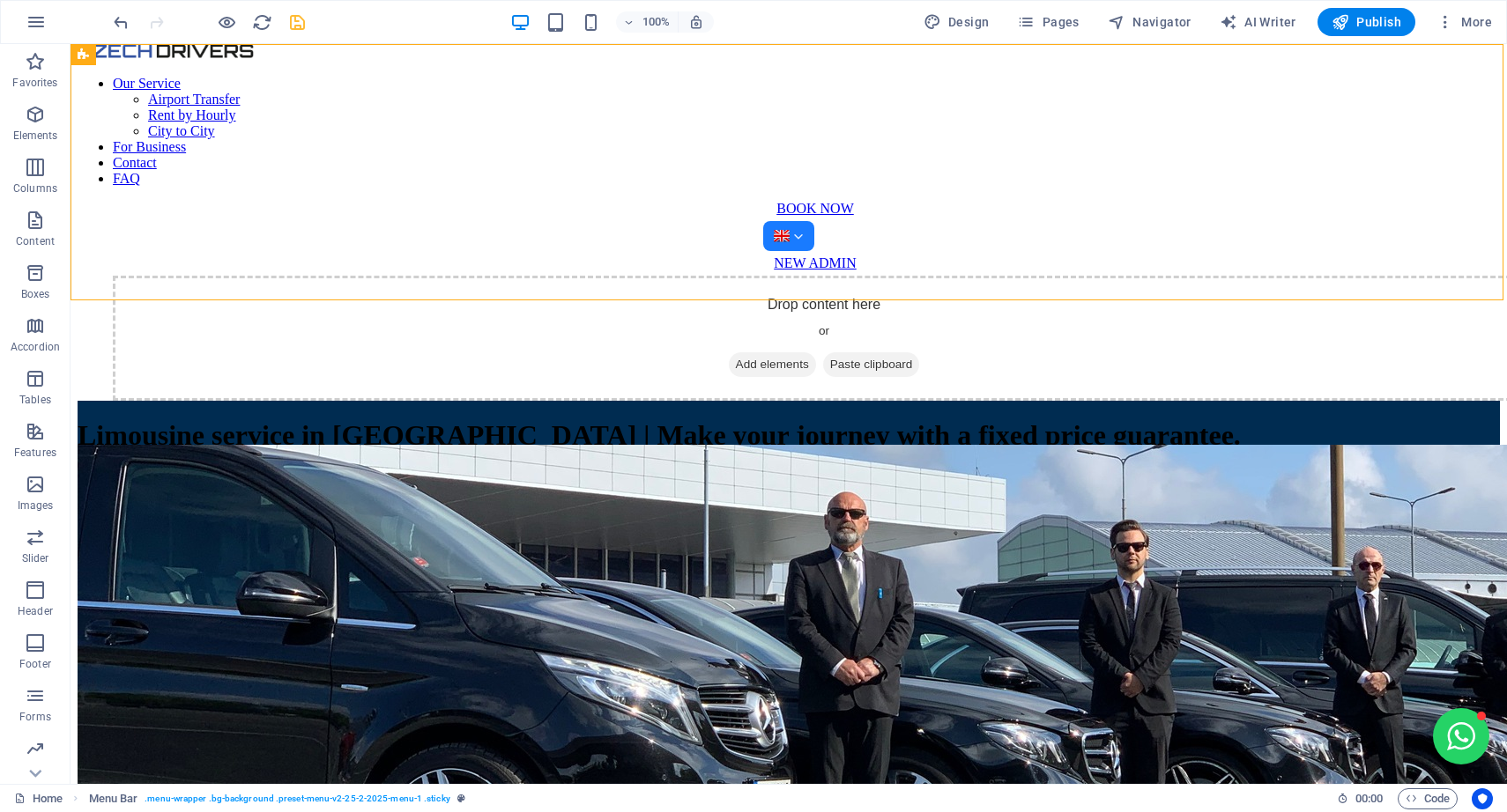
drag, startPoint x: 276, startPoint y: 124, endPoint x: 392, endPoint y: 228, distance: 155.8
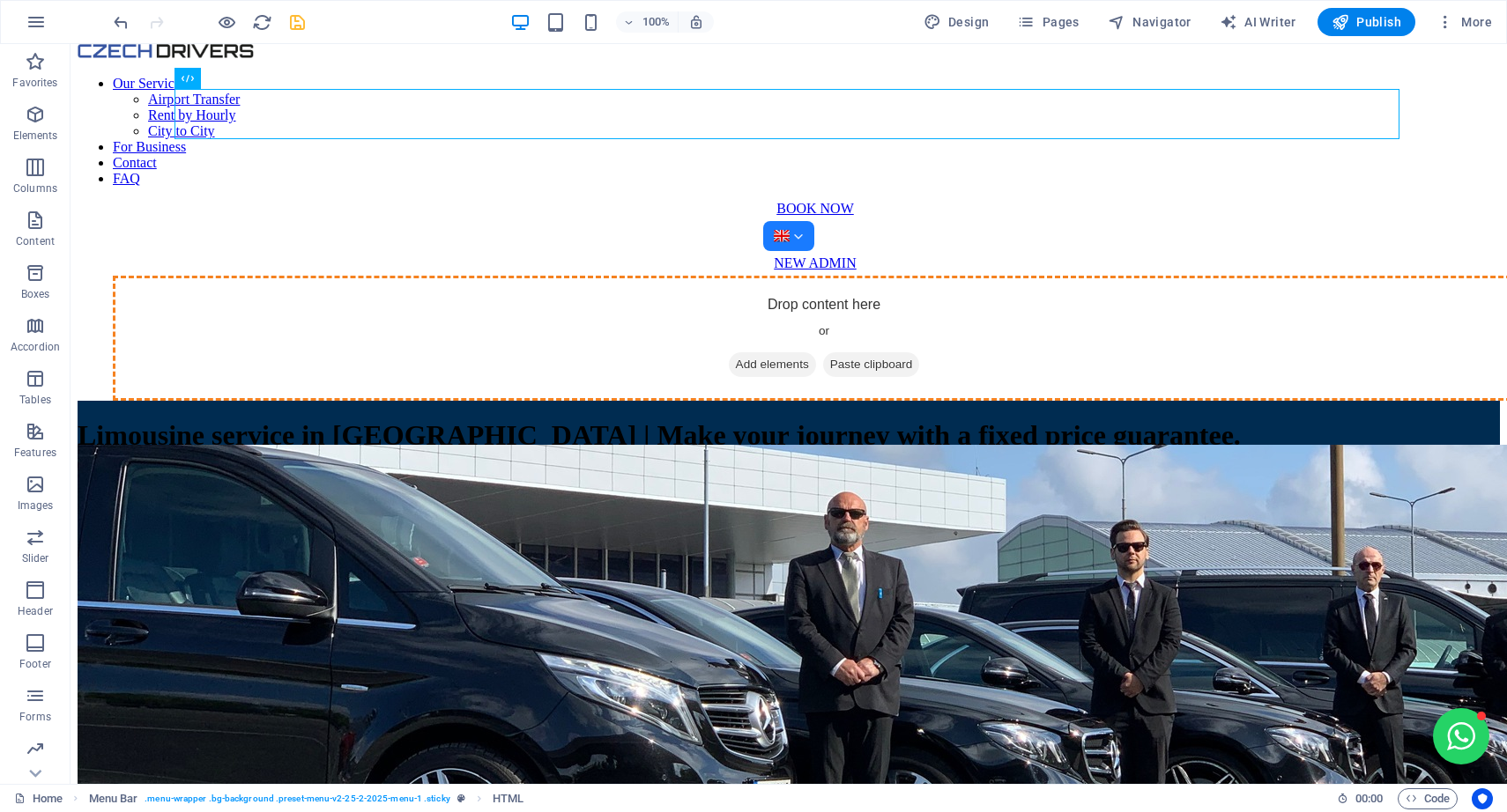
drag, startPoint x: 278, startPoint y: 123, endPoint x: 454, endPoint y: 251, distance: 217.6
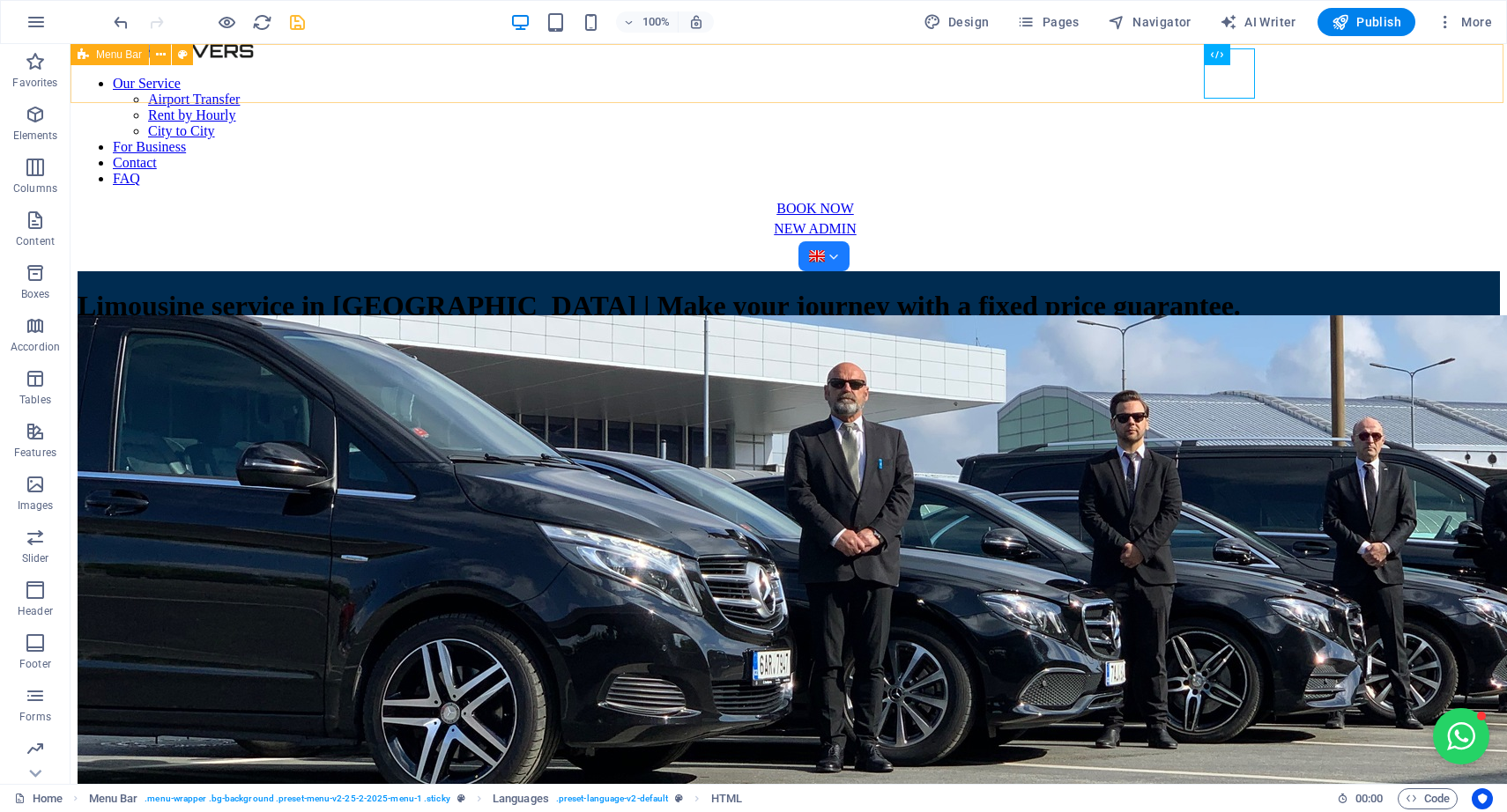
click at [1298, 81] on div "Our Service Airport Transfer Rent by Hourly City to City For Business Contact F…" at bounding box center [788, 157] width 1422 height 228
click at [1308, 81] on div "Our Service Airport Transfer Rent by Hourly City to City For Business Contact F…" at bounding box center [788, 157] width 1422 height 228
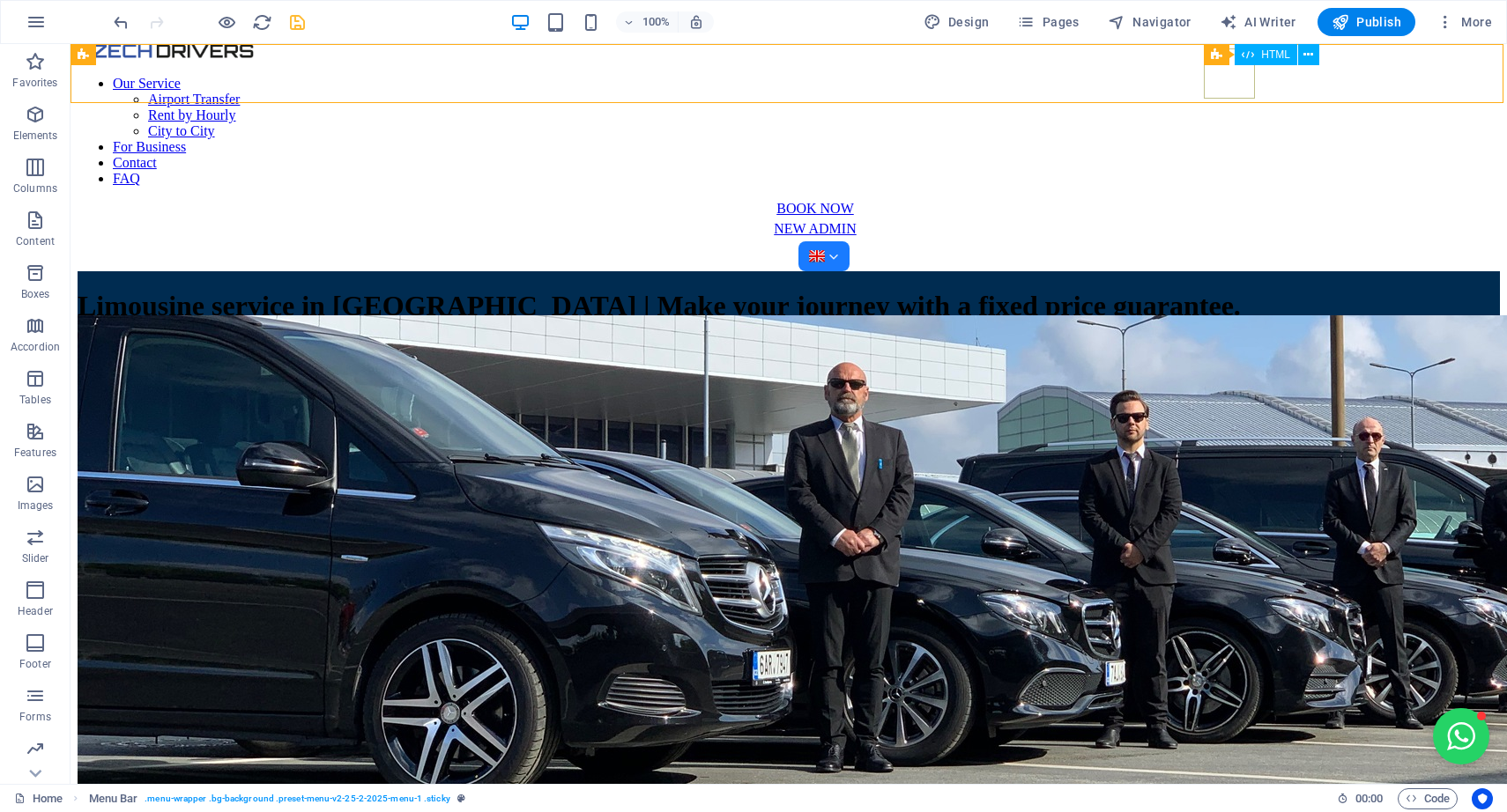
click at [839, 248] on div at bounding box center [824, 256] width 30 height 16
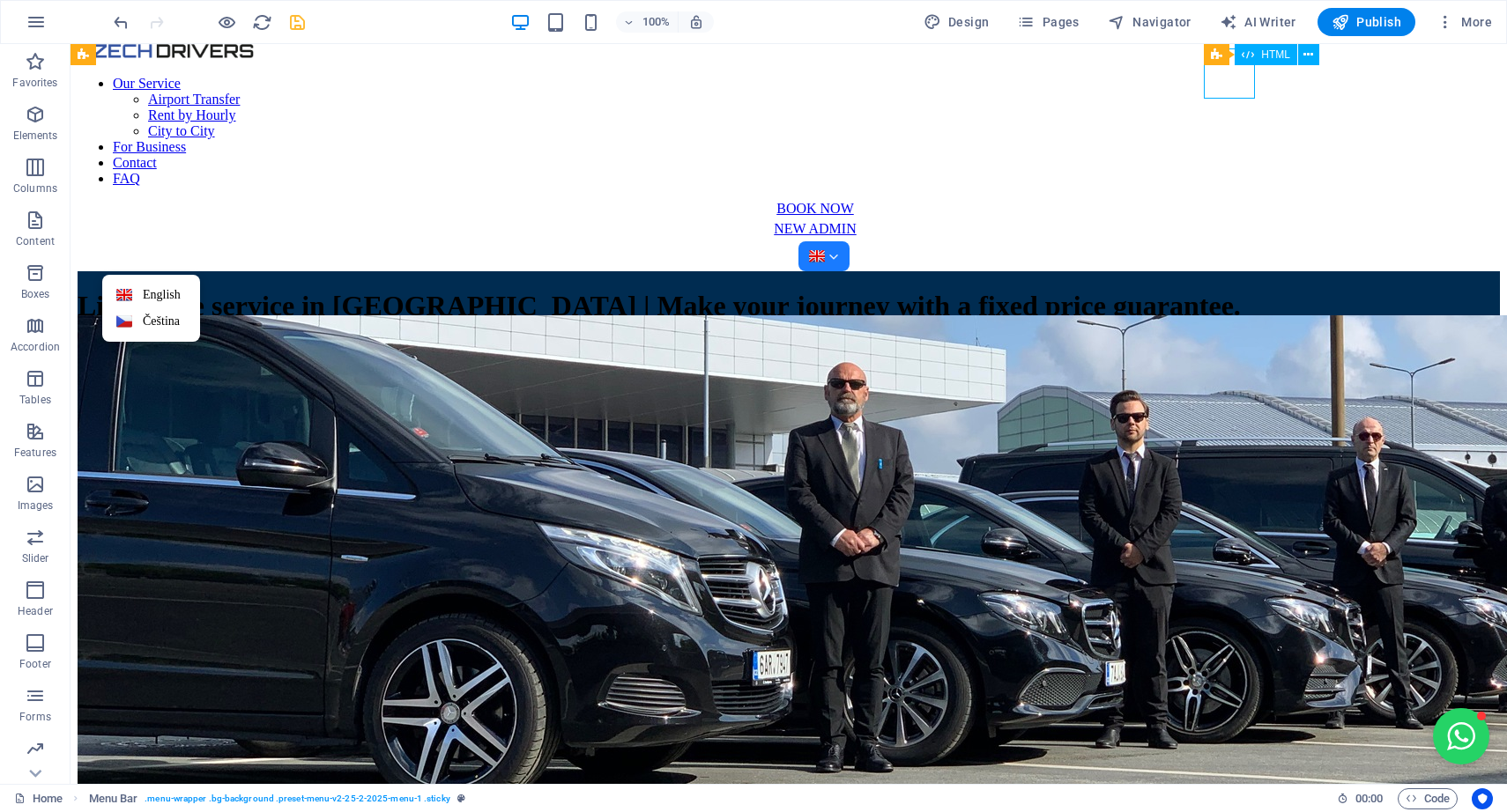
click at [839, 248] on div at bounding box center [824, 256] width 30 height 16
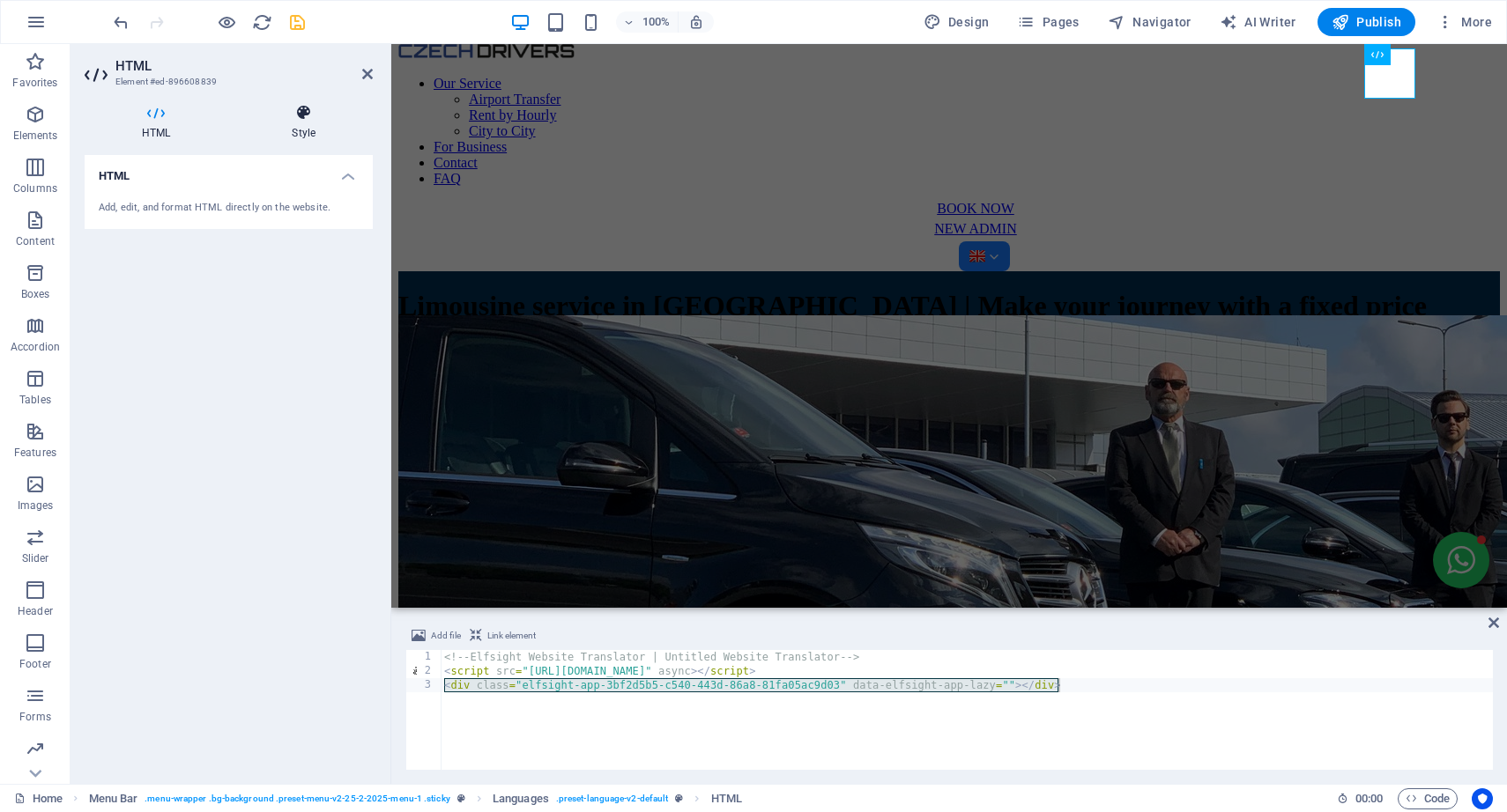
click at [306, 104] on icon at bounding box center [303, 113] width 138 height 18
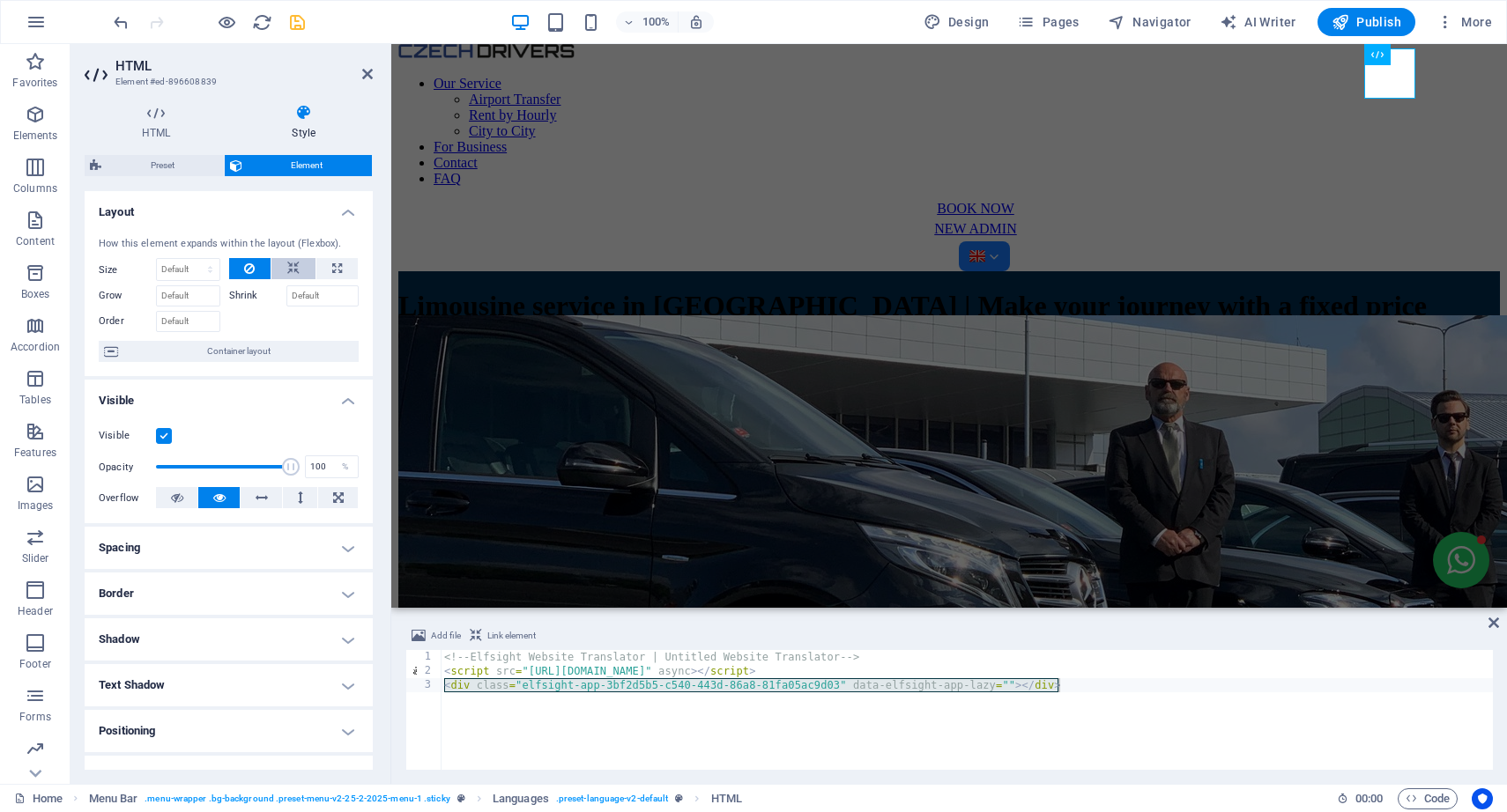
click at [287, 271] on icon at bounding box center [293, 268] width 12 height 21
click at [322, 267] on button at bounding box center [337, 268] width 42 height 21
type input "100"
select select "%"
click at [294, 265] on icon at bounding box center [293, 268] width 12 height 21
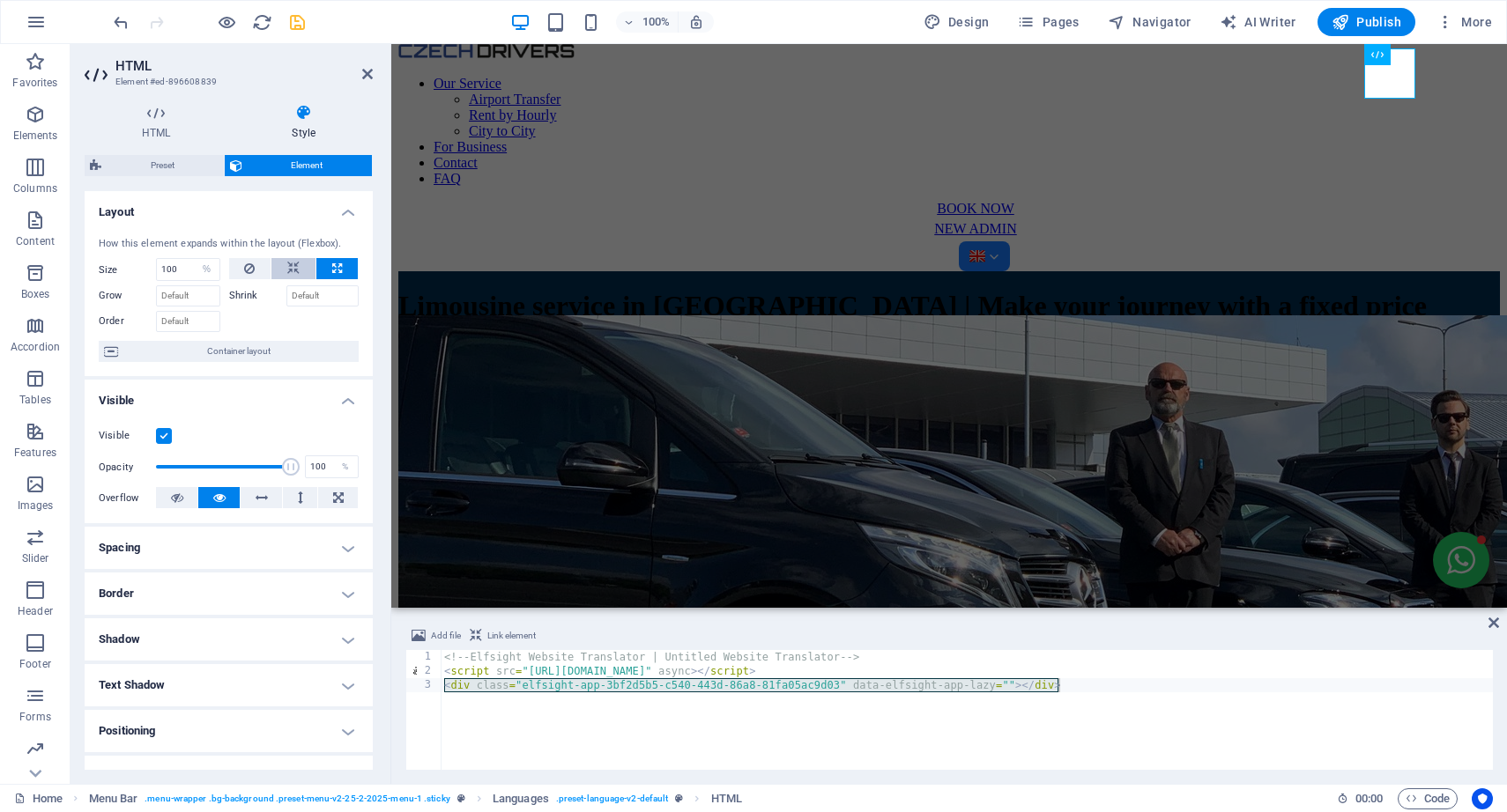
select select "DISABLED_OPTION_VALUE"
click at [249, 551] on h4 "Spacing" at bounding box center [229, 548] width 288 height 43
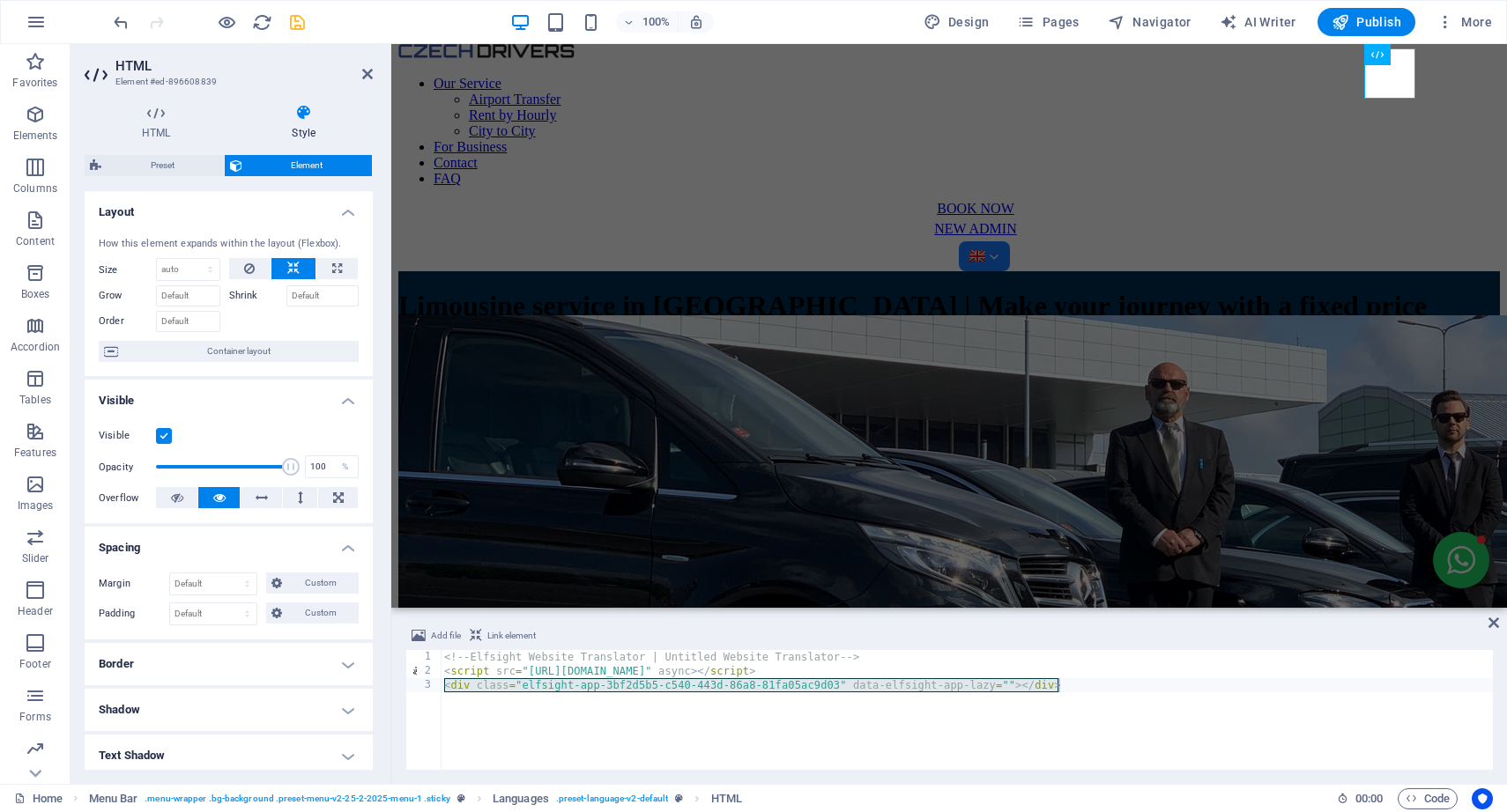
click at [239, 679] on h4 "Border" at bounding box center [229, 664] width 288 height 43
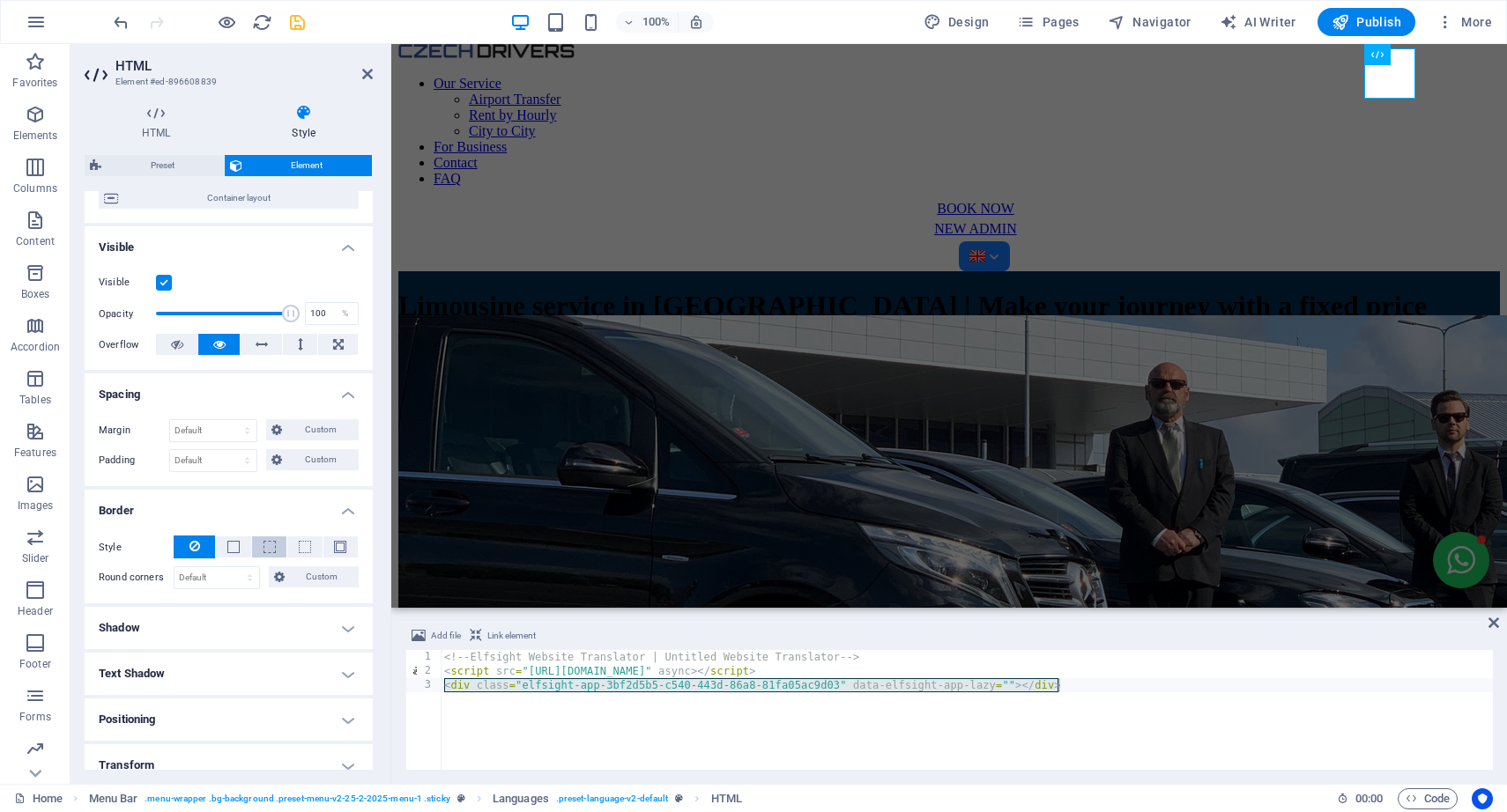
scroll to position [158, 0]
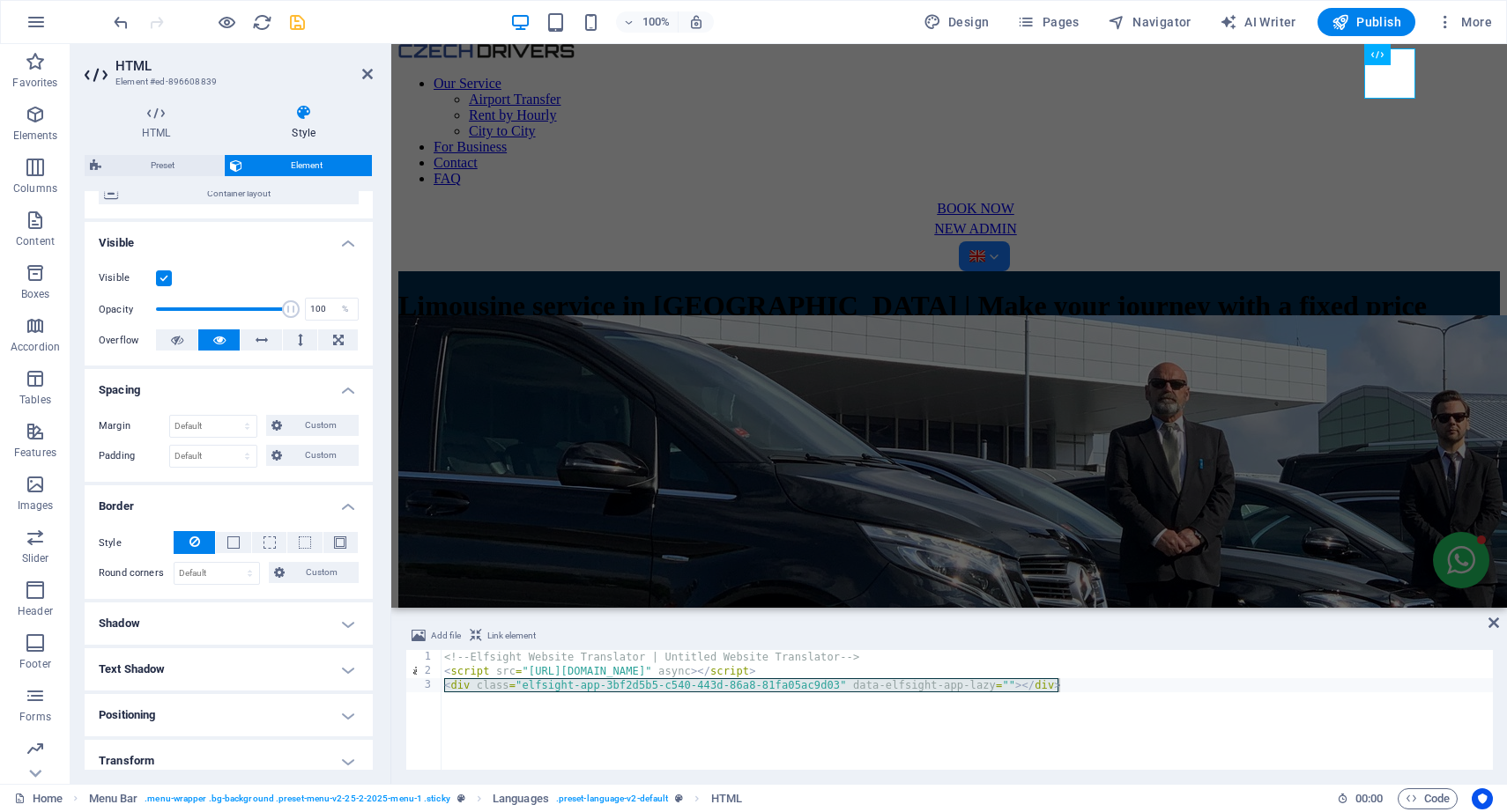
click at [243, 624] on h4 "Shadow" at bounding box center [229, 623] width 288 height 43
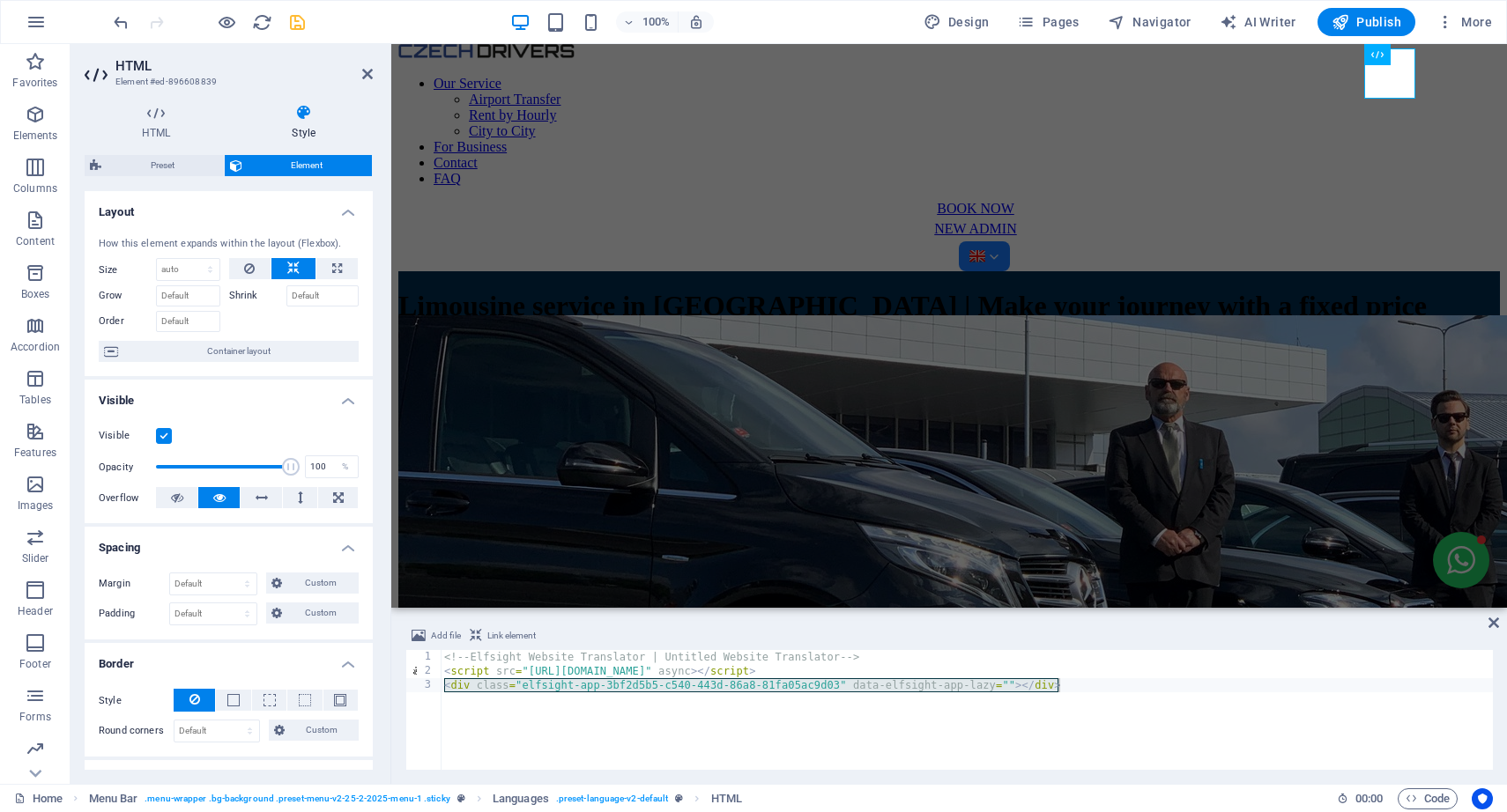
scroll to position [0, 0]
click at [164, 159] on span "Preset" at bounding box center [162, 165] width 112 height 21
select select "rem"
select select "px"
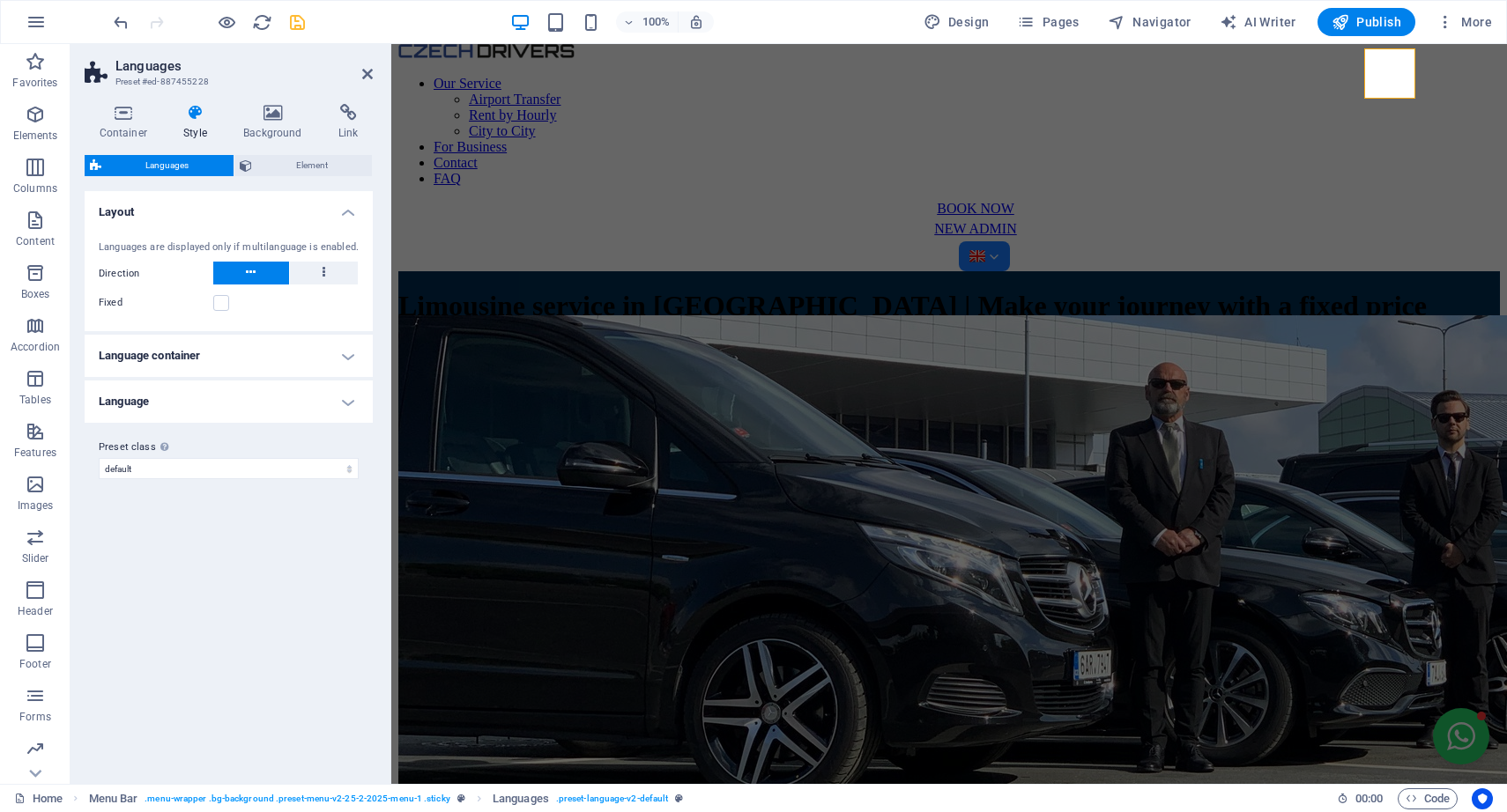
click at [283, 363] on h4 "Language container" at bounding box center [229, 356] width 288 height 43
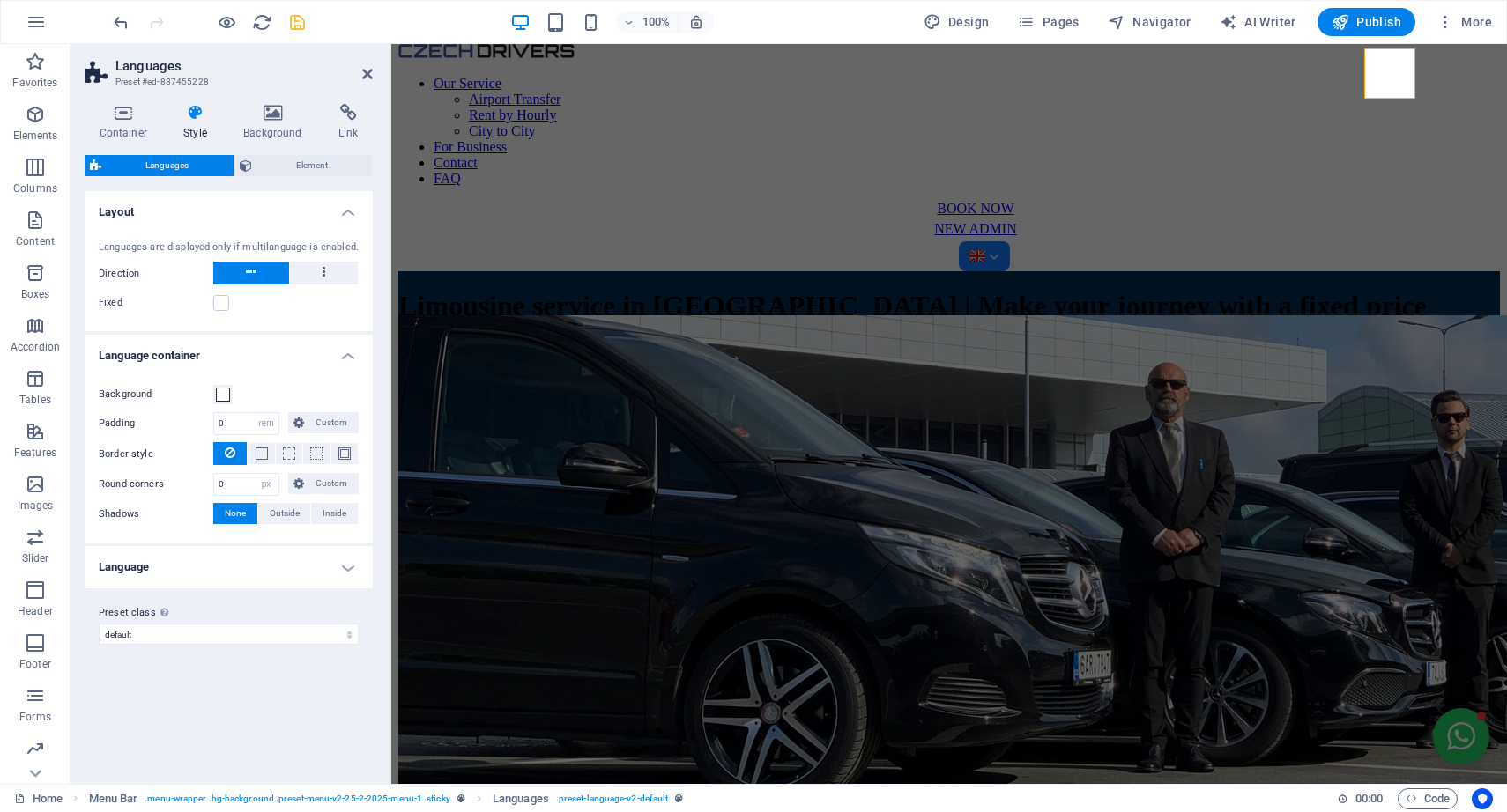
click at [274, 556] on h4 "Language" at bounding box center [229, 568] width 288 height 43
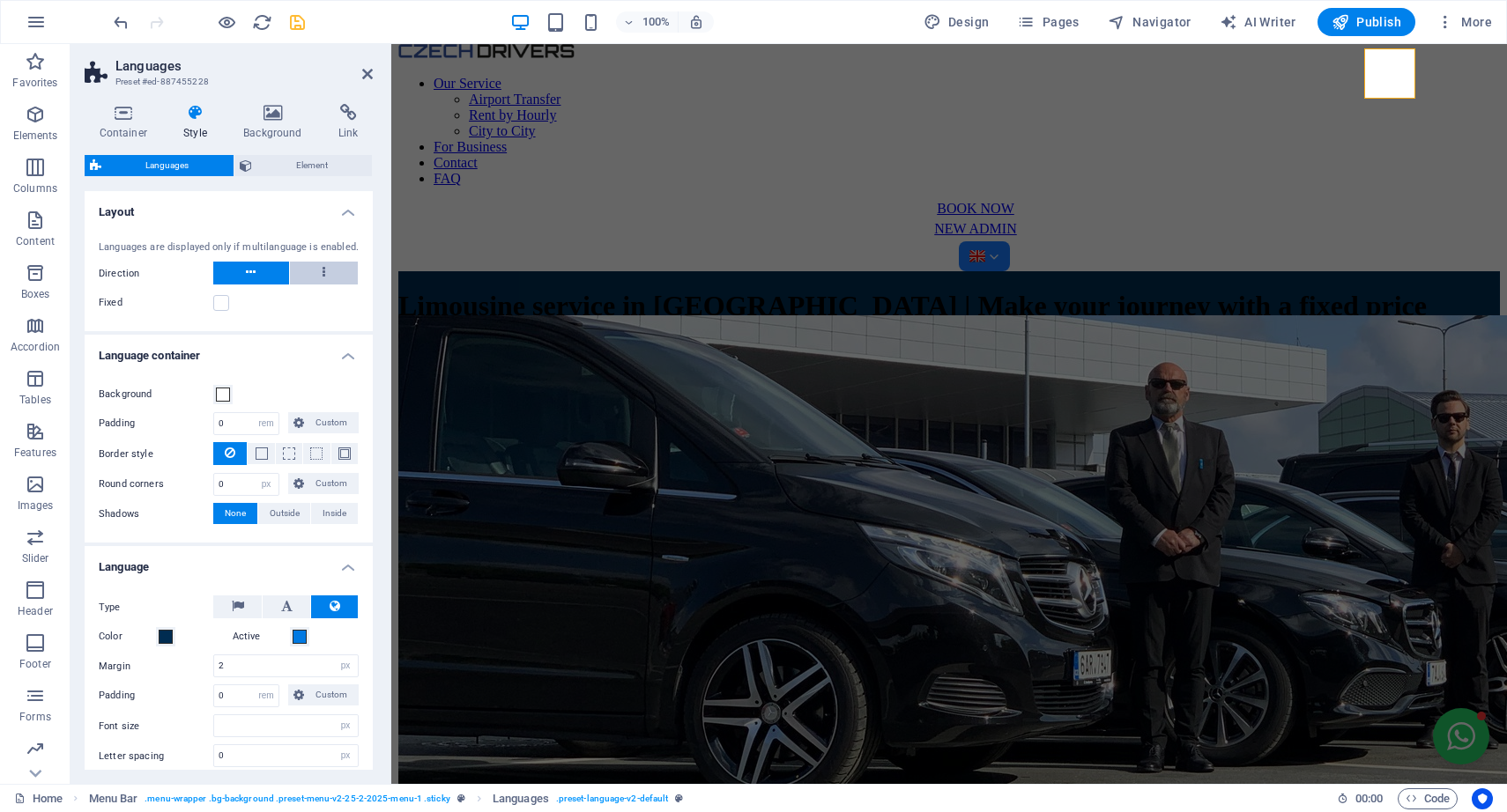
click at [326, 275] on button at bounding box center [324, 272] width 69 height 23
select select
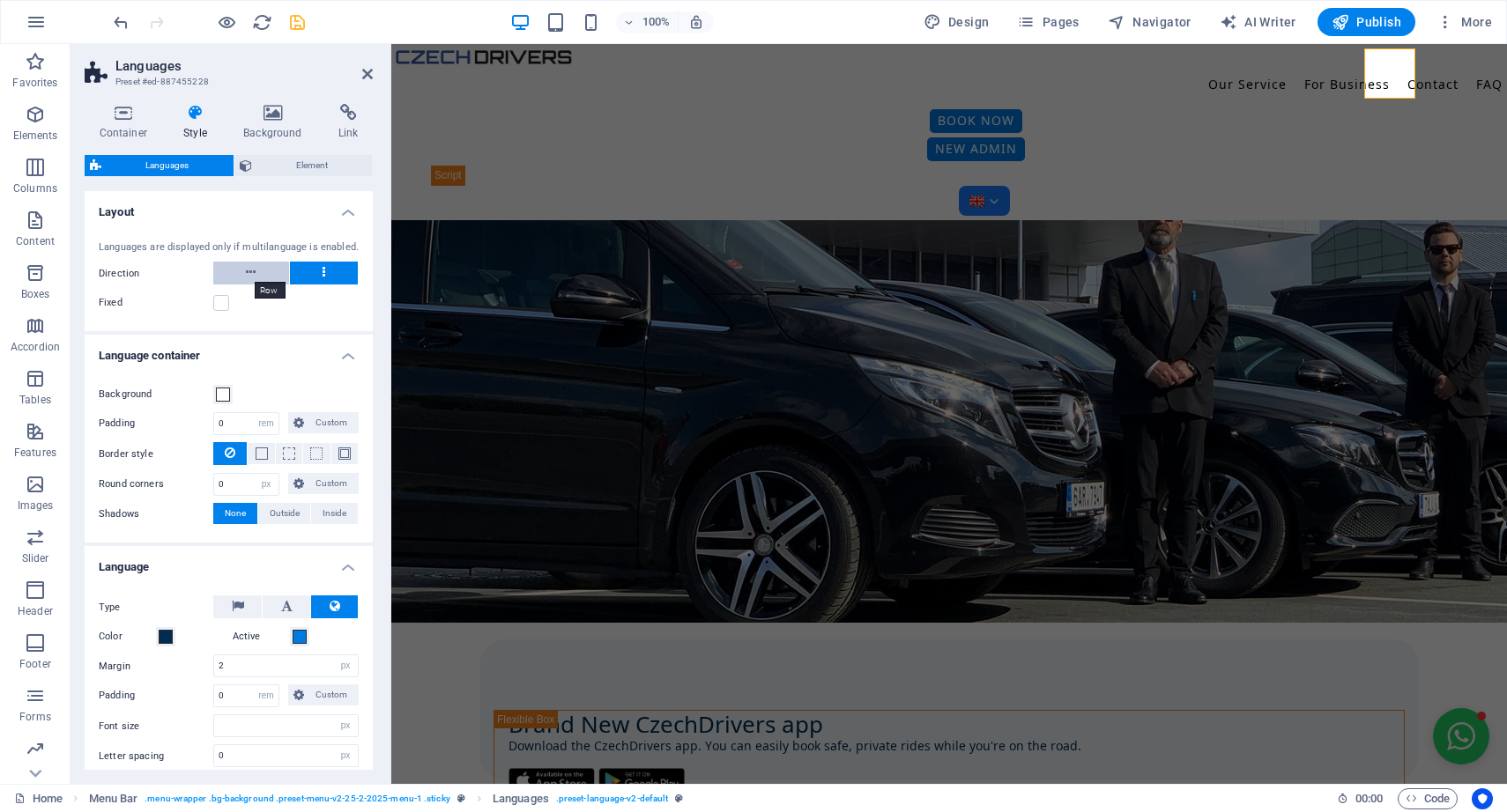
click at [250, 280] on icon at bounding box center [251, 271] width 10 height 21
select select
click at [363, 67] on link at bounding box center [367, 74] width 11 height 15
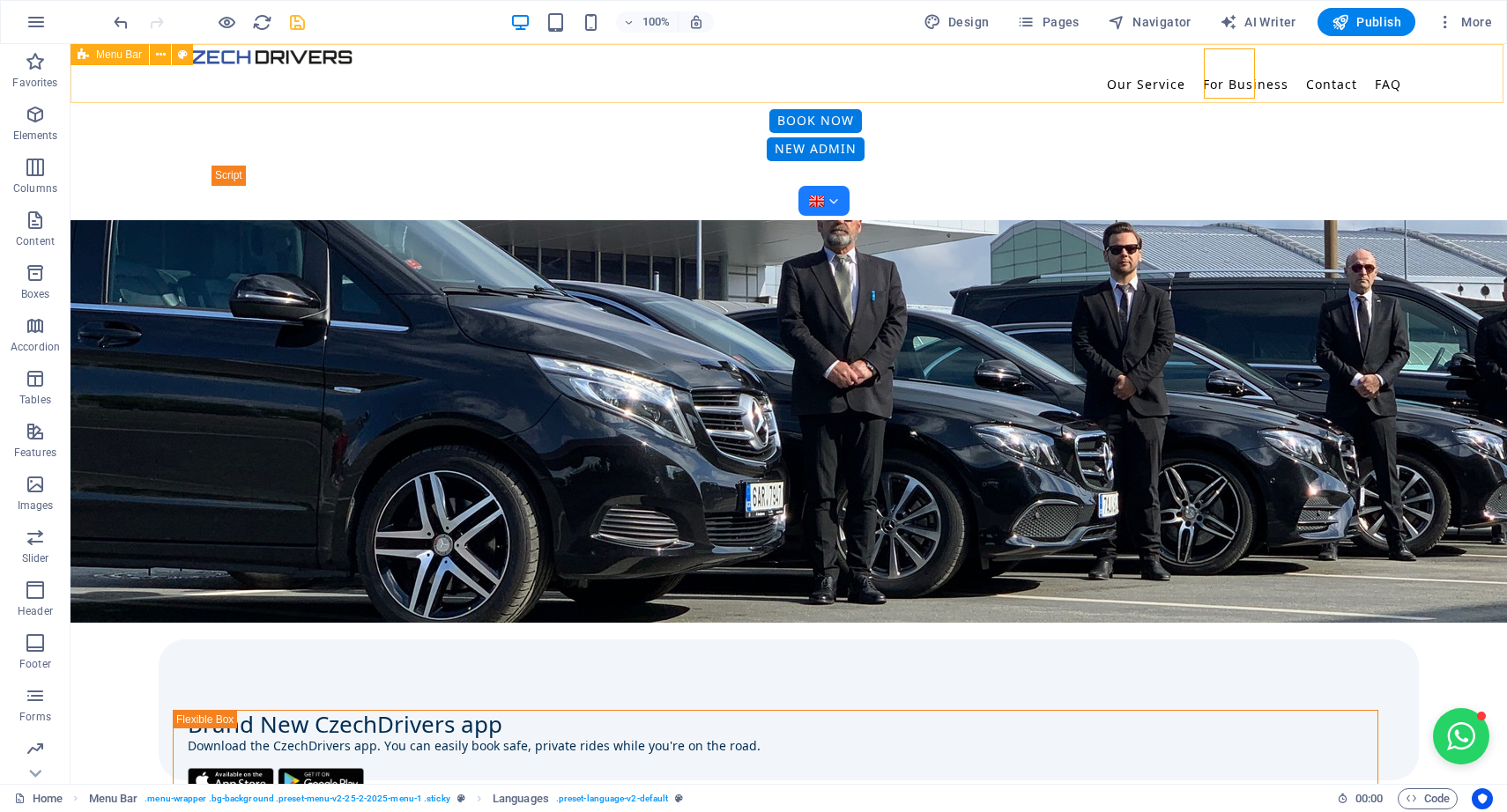
click at [1404, 88] on div "Our Service Airport Transfer Rent by Hourly City to City For Business Contact F…" at bounding box center [788, 131] width 1436 height 176
click at [1235, 166] on div at bounding box center [824, 191] width 1225 height 51
click at [1357, 94] on div "Our Service Airport Transfer Rent by Hourly City to City For Business Contact F…" at bounding box center [788, 131] width 1436 height 176
click at [295, 27] on icon "save" at bounding box center [297, 22] width 20 height 20
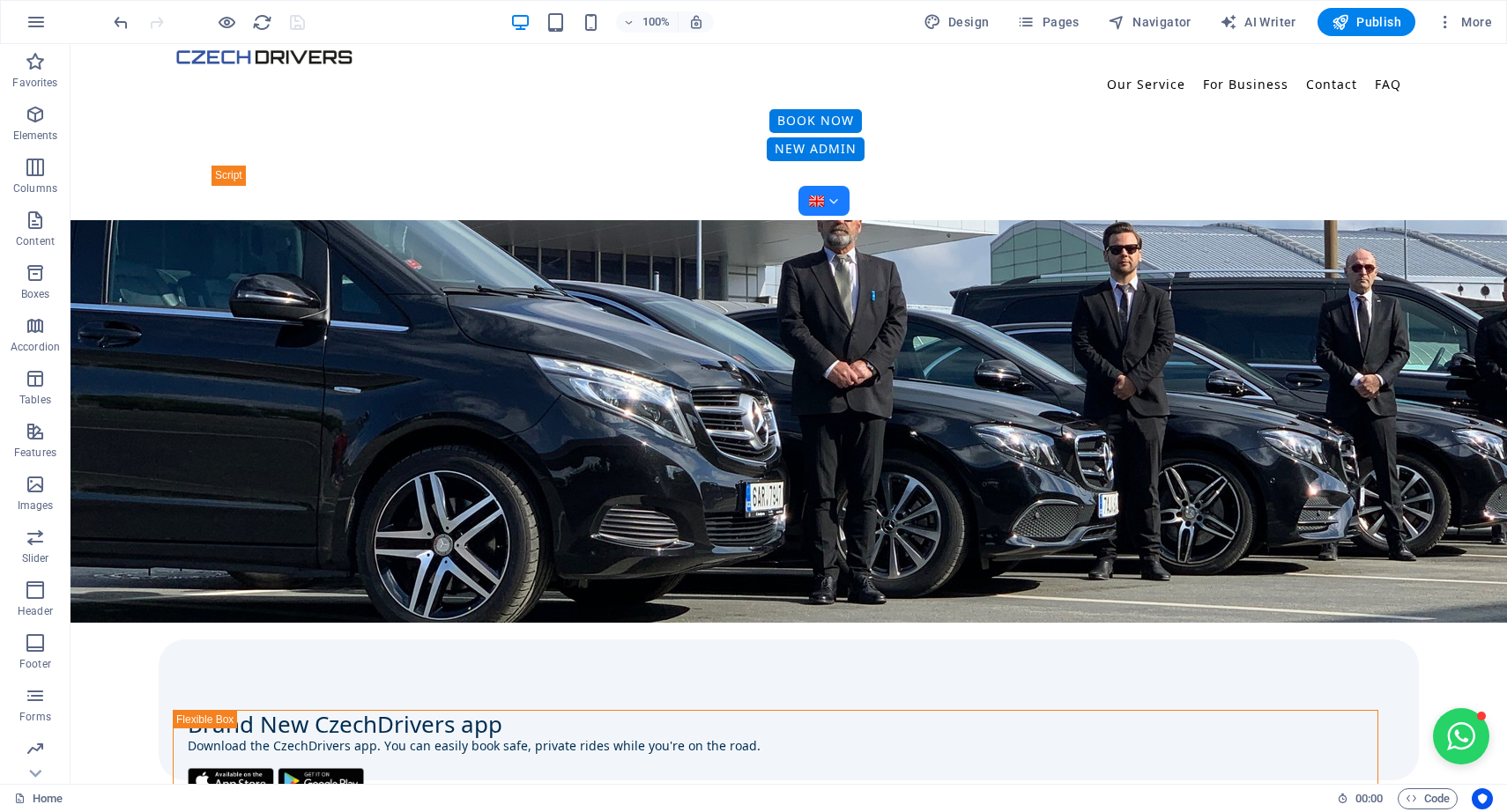
click at [224, 33] on div at bounding box center [209, 22] width 198 height 28
click at [224, 22] on icon "button" at bounding box center [227, 22] width 20 height 20
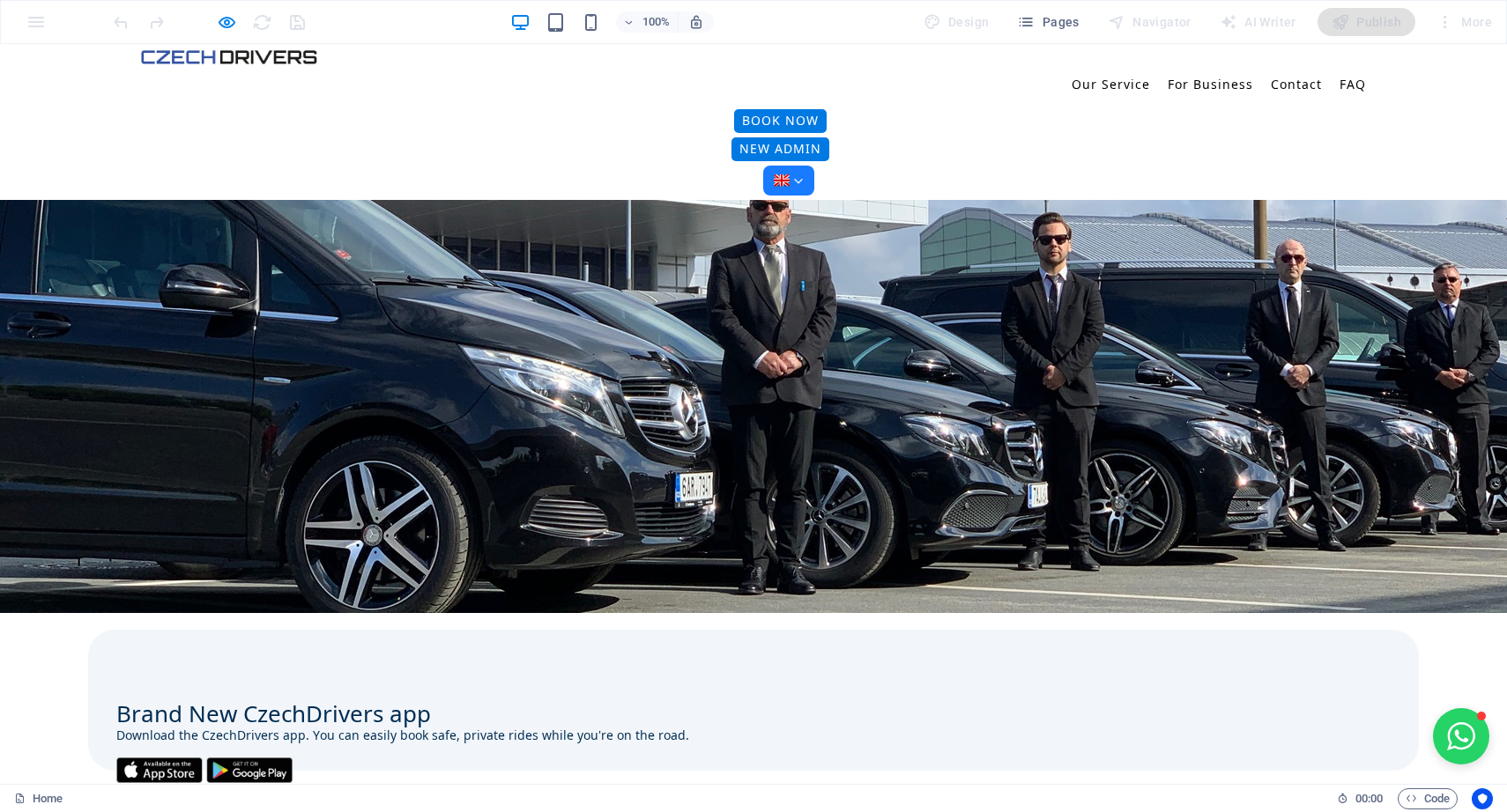
click at [803, 175] on icon at bounding box center [798, 180] width 11 height 11
click at [251, 238] on div "Čeština" at bounding box center [228, 245] width 44 height 16
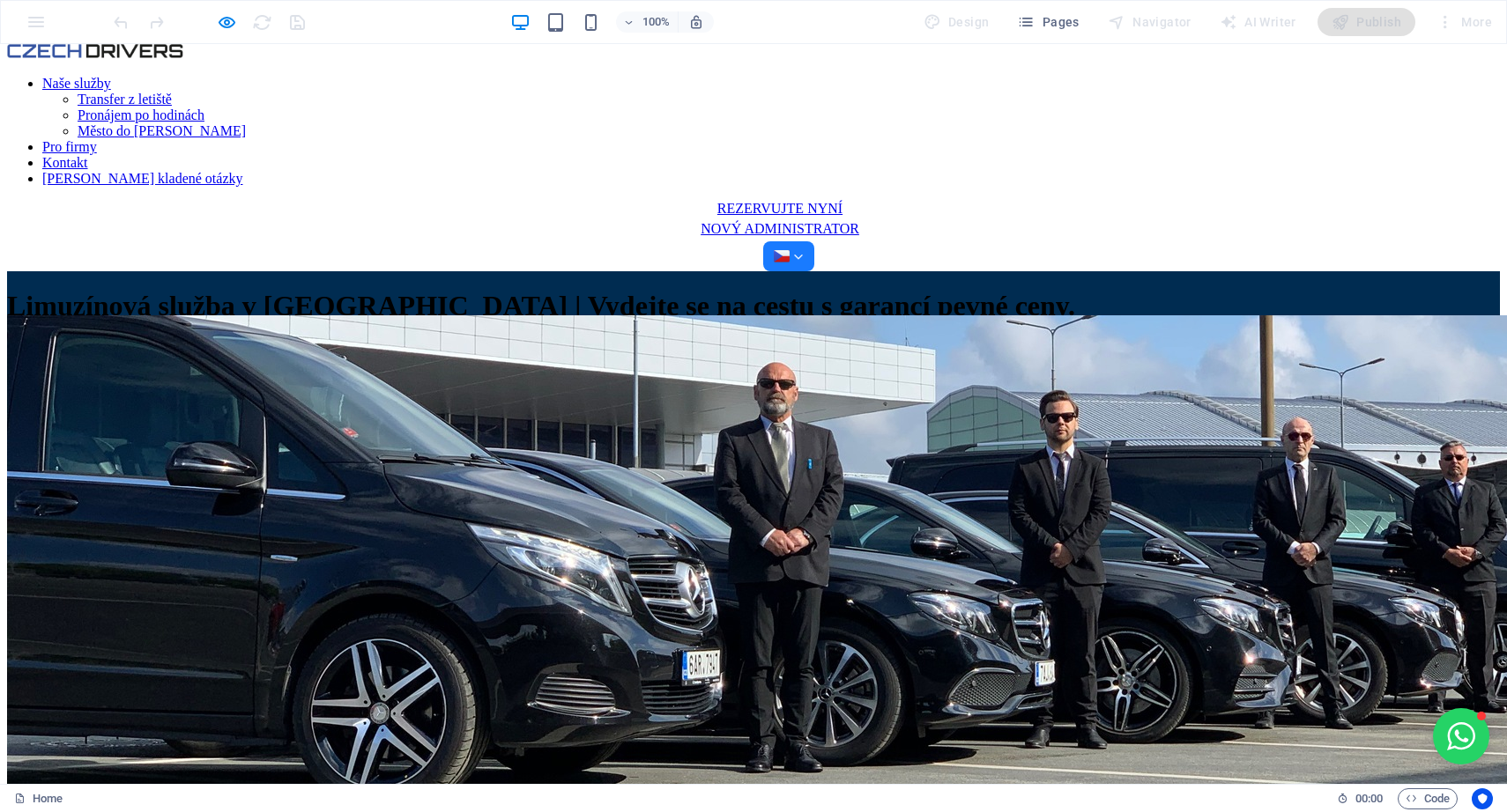
click at [1205, 87] on div "Naše služby Transfer z letiště Pronájem po hodinách Město do [PERSON_NAME] Pro …" at bounding box center [753, 157] width 1492 height 228
click at [803, 251] on icon at bounding box center [798, 256] width 11 height 11
click at [110, 287] on div "English" at bounding box center [91, 295] width 38 height 16
click at [803, 251] on icon at bounding box center [798, 256] width 11 height 11
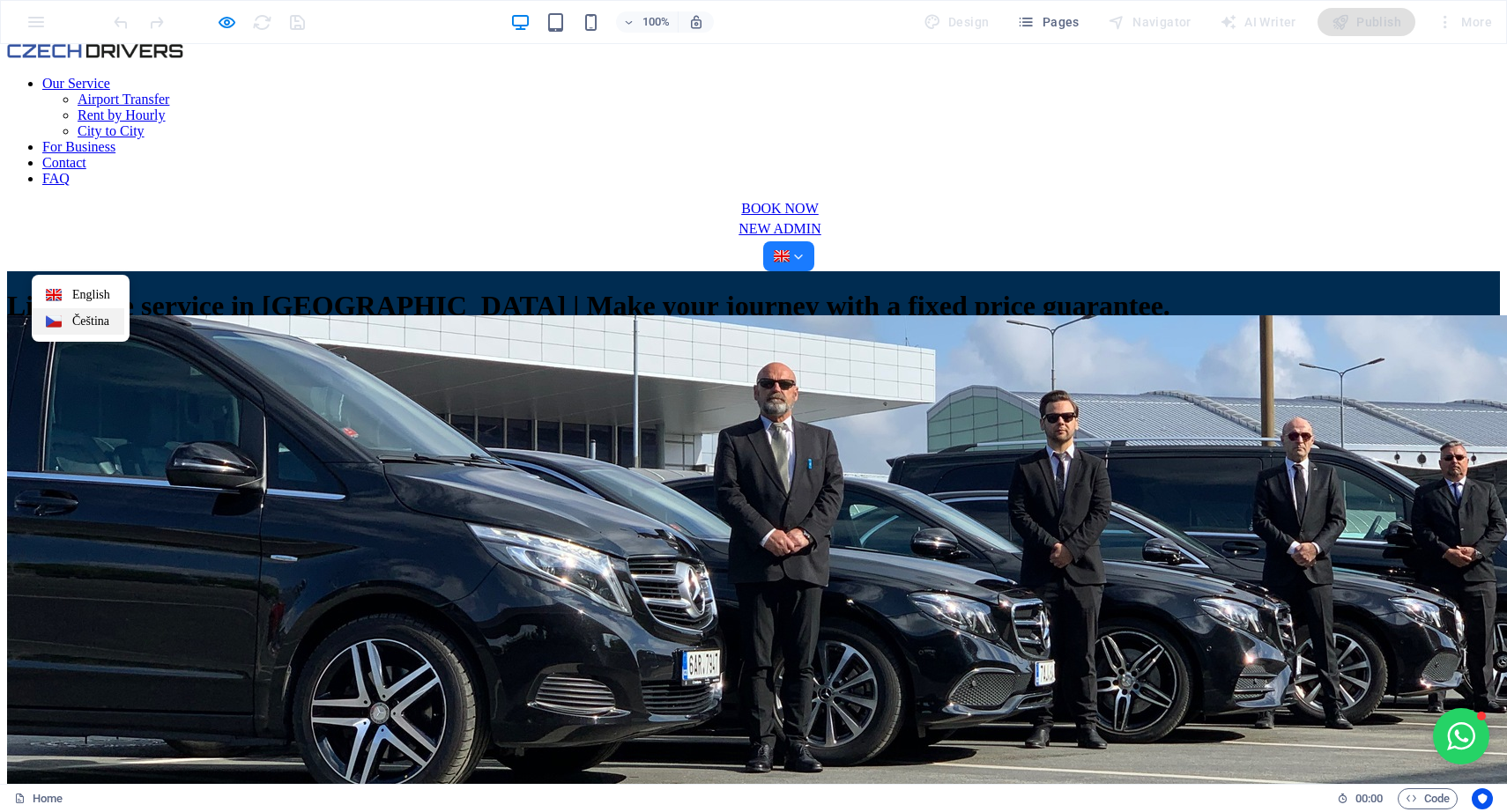
click at [109, 314] on div "Čeština" at bounding box center [90, 322] width 37 height 16
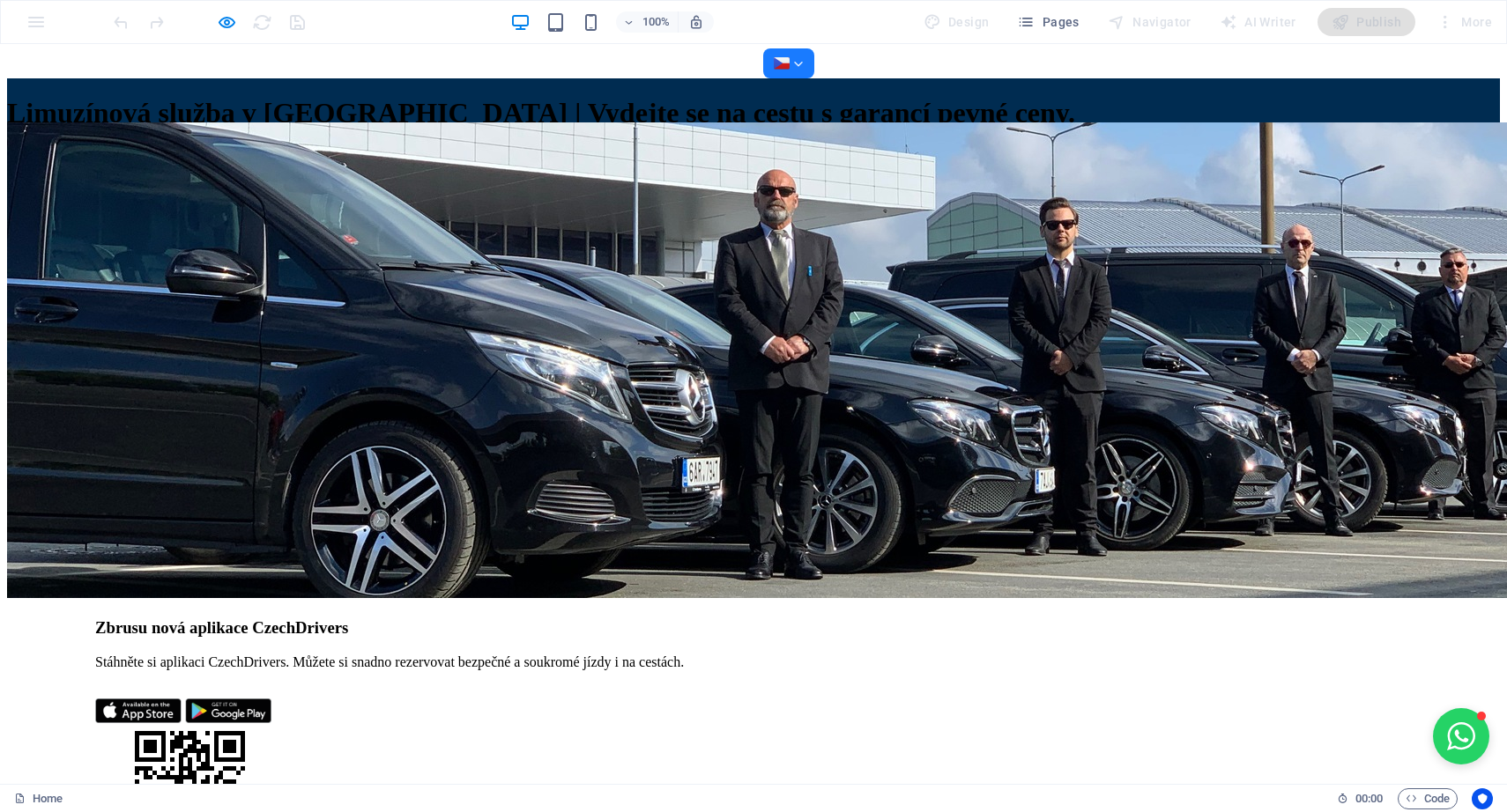
scroll to position [136, 0]
